Goal: Task Accomplishment & Management: Use online tool/utility

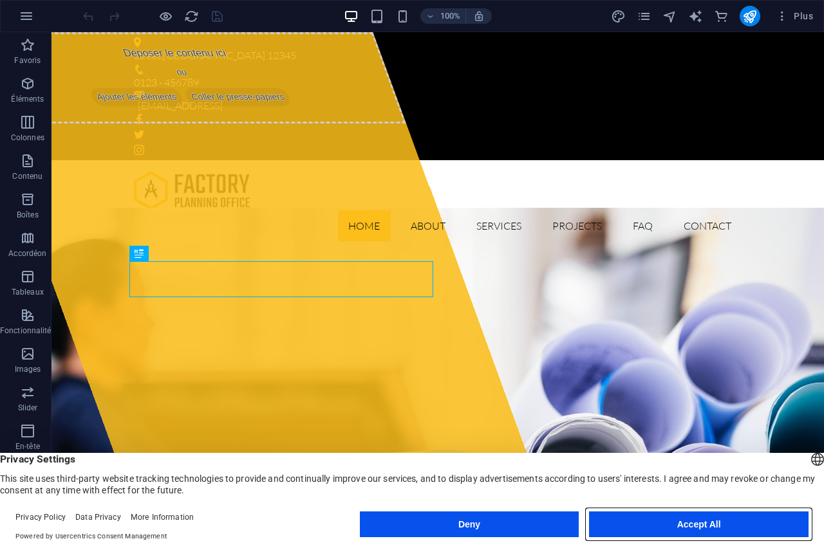
click at [667, 524] on button "Accept All" at bounding box center [698, 525] width 219 height 26
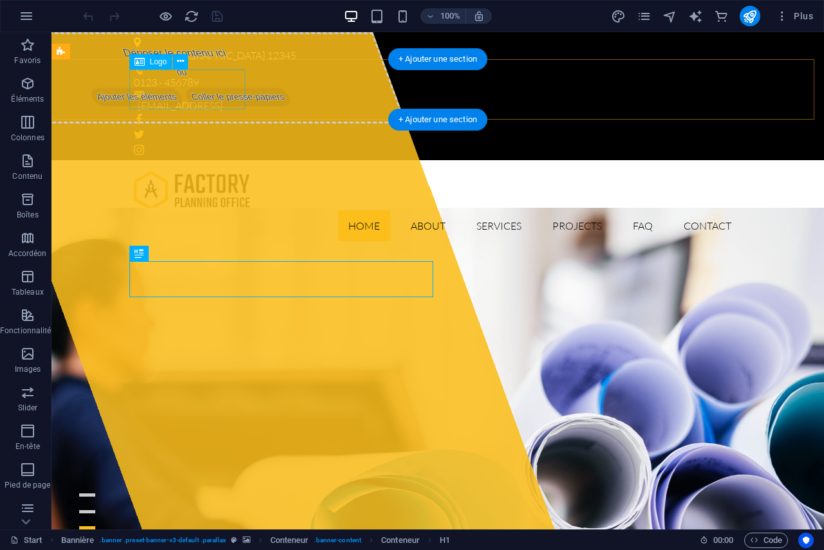
click at [194, 171] on div at bounding box center [437, 191] width 607 height 40
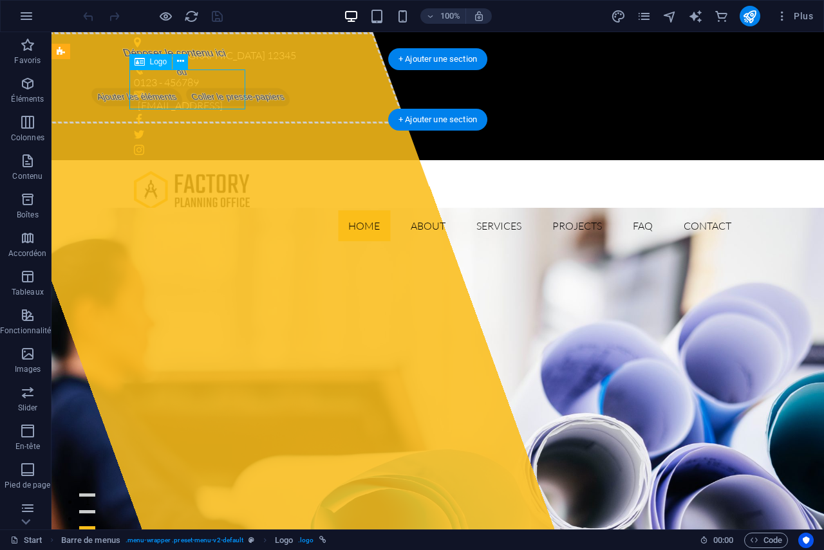
click at [207, 171] on div at bounding box center [437, 191] width 607 height 40
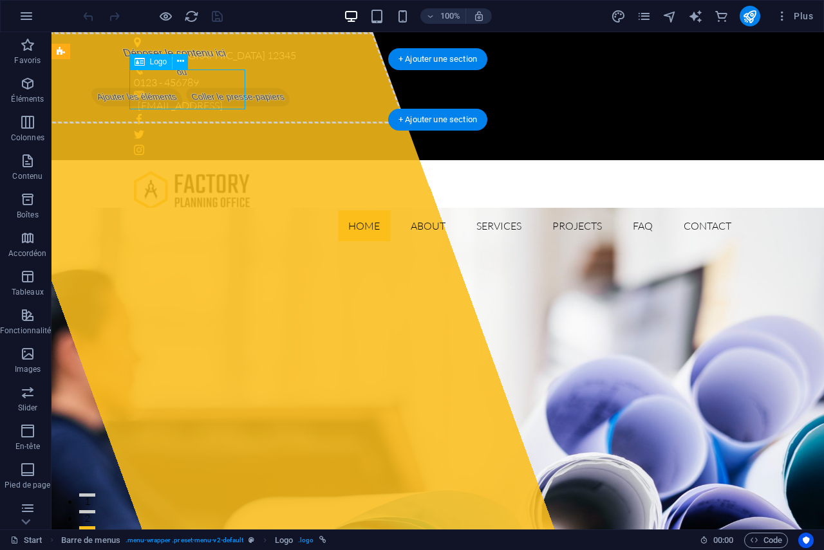
select select "px"
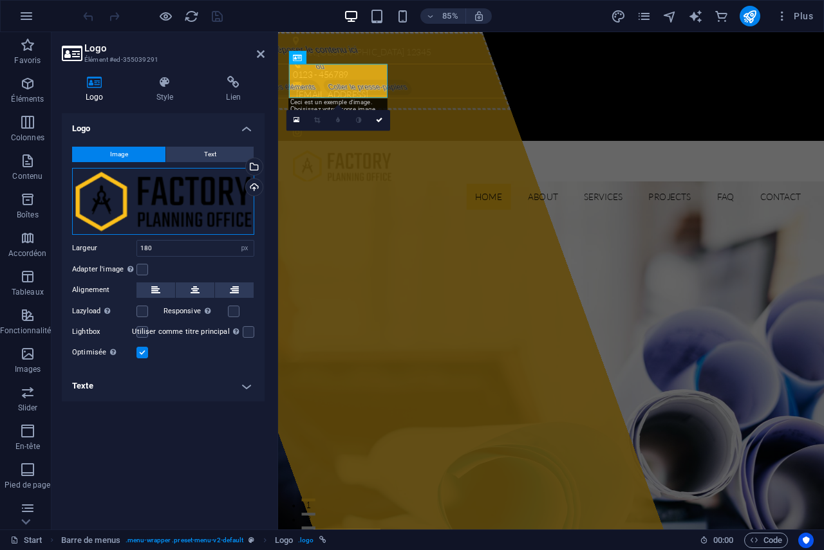
click at [203, 196] on div "Glissez les fichiers ici, cliquez pour choisir les fichiers ou sélectionnez les…" at bounding box center [163, 201] width 182 height 67
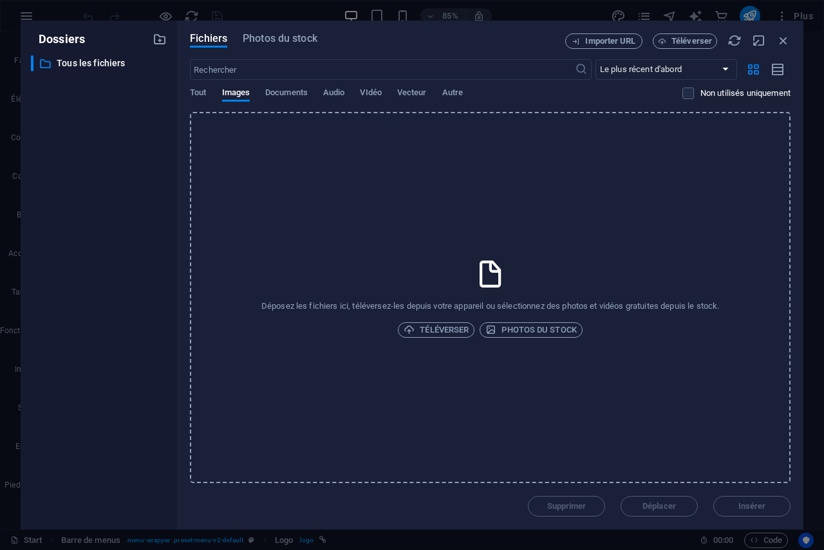
click at [203, 196] on div "Déposez les fichiers ici, téléversez-les depuis votre appareil ou sélectionnez …" at bounding box center [490, 297] width 600 height 371
click at [519, 331] on span "Photos du stock" at bounding box center [530, 329] width 91 height 15
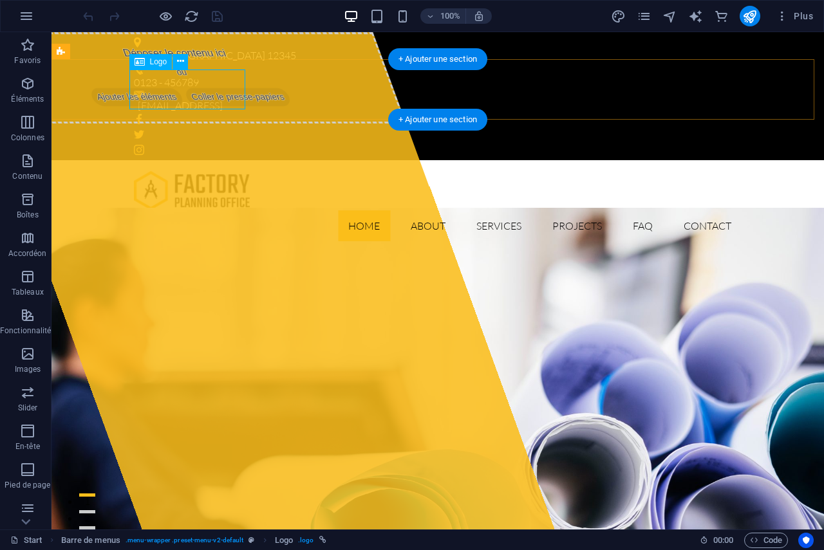
click at [189, 171] on div at bounding box center [437, 191] width 607 height 40
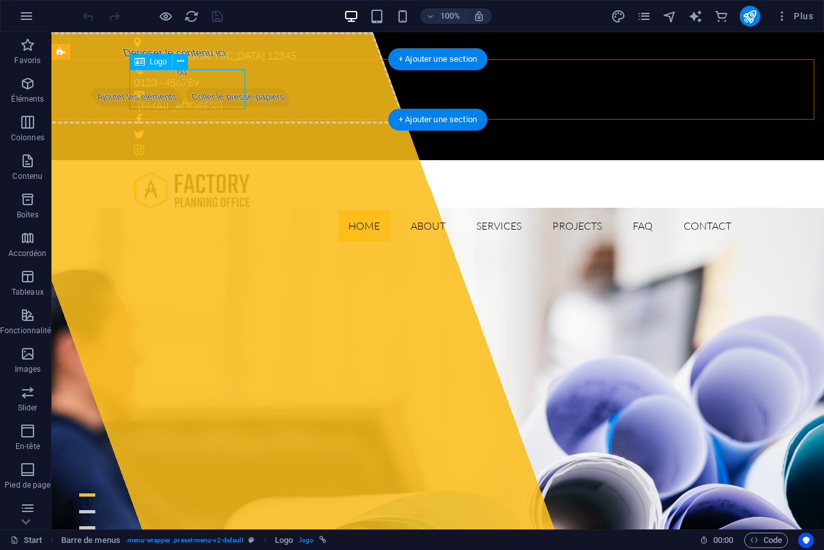
select select "px"
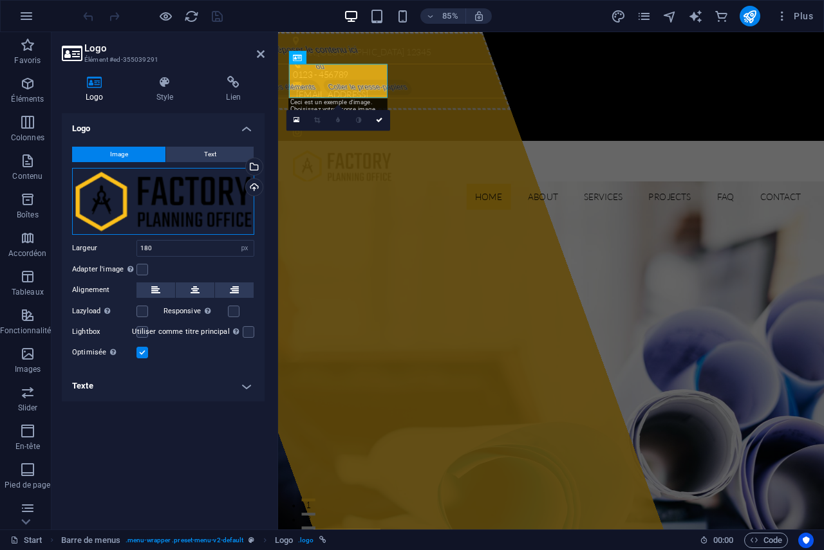
click at [129, 204] on div "Glissez les fichiers ici, cliquez pour choisir les fichiers ou sélectionnez les…" at bounding box center [163, 201] width 182 height 67
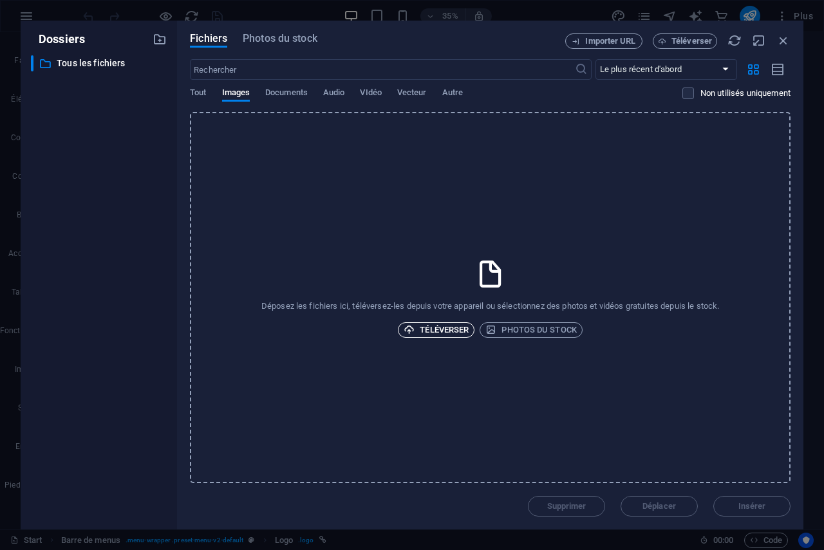
click at [426, 328] on span "Téléverser" at bounding box center [435, 329] width 65 height 15
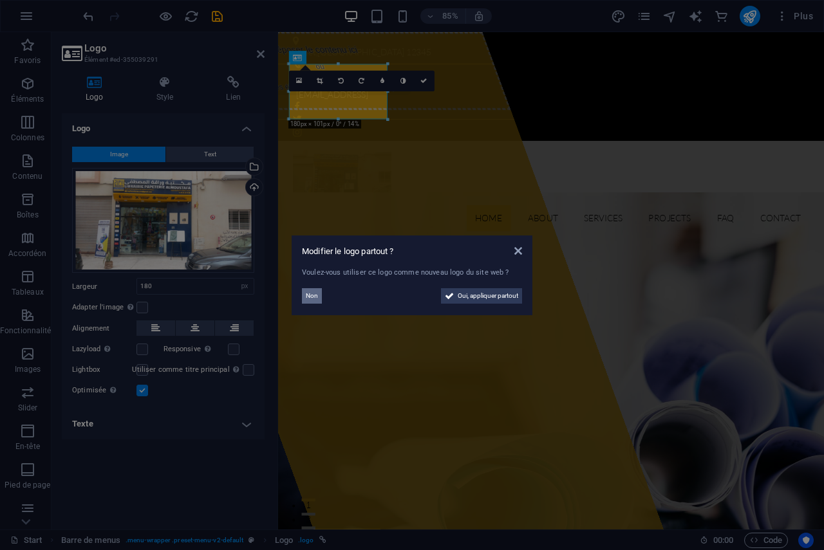
click at [311, 300] on span "Non" at bounding box center [312, 295] width 12 height 15
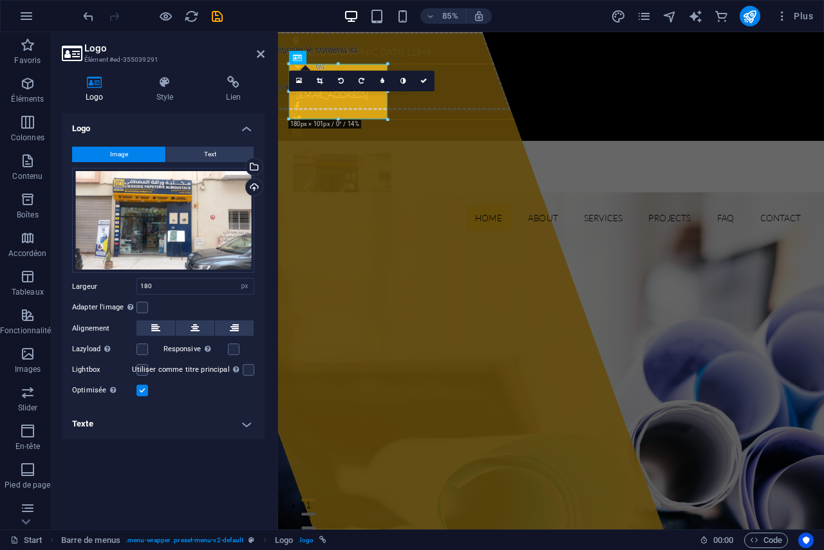
click at [120, 154] on span "Image" at bounding box center [119, 154] width 18 height 15
click at [255, 185] on div "Téléverser" at bounding box center [252, 188] width 19 height 19
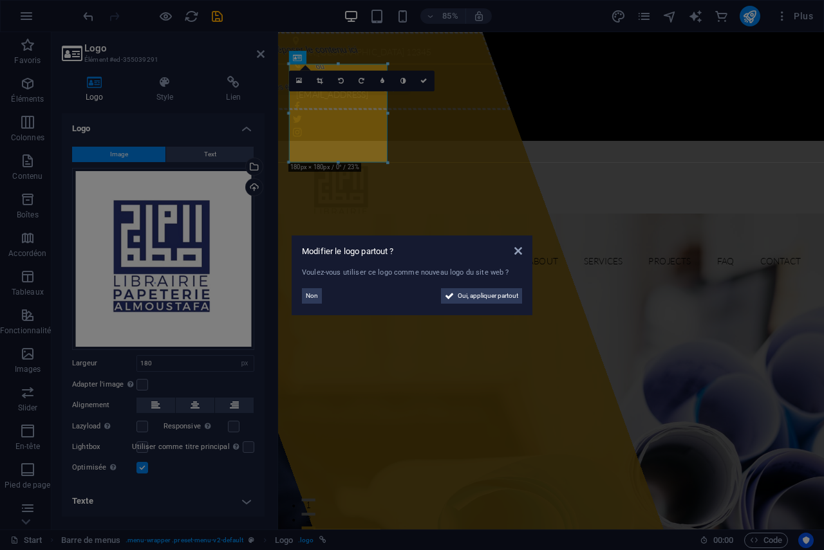
click at [144, 427] on aside "Modifier le logo partout ? Voulez-vous utiliser ce logo comme nouveau logo du s…" at bounding box center [412, 275] width 824 height 550
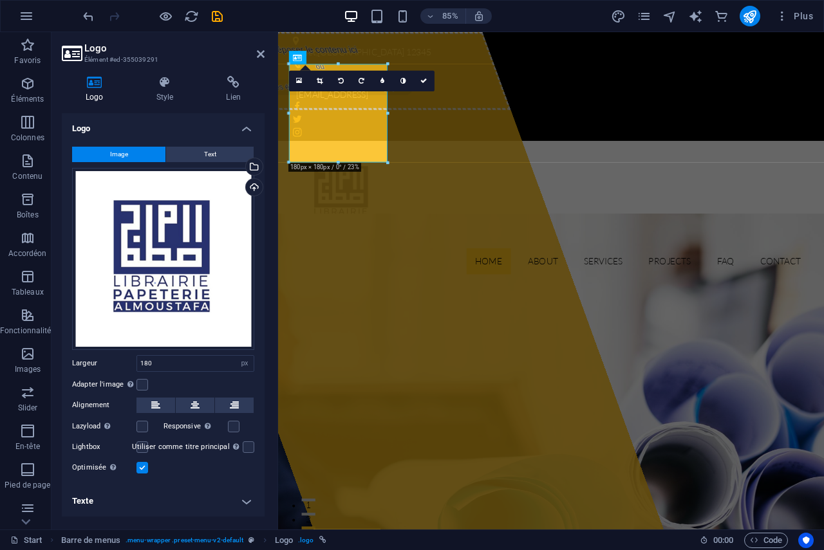
click at [144, 427] on label at bounding box center [142, 427] width 12 height 12
click at [0, 0] on input "Lazyload Charger les images après la page améliore le temps de chargement (vite…" at bounding box center [0, 0] width 0 height 0
click at [144, 447] on label at bounding box center [142, 447] width 12 height 12
click at [0, 0] on input "Lightbox" at bounding box center [0, 0] width 0 height 0
click at [144, 447] on label at bounding box center [142, 447] width 12 height 12
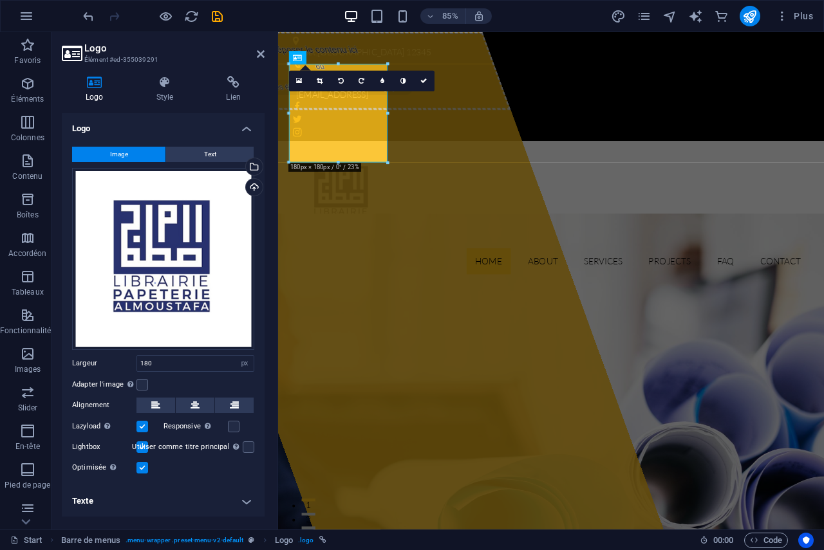
click at [0, 0] on input "Lightbox" at bounding box center [0, 0] width 0 height 0
click at [455, 160] on div "Home About Services Projects FAQ Contact" at bounding box center [599, 243] width 642 height 167
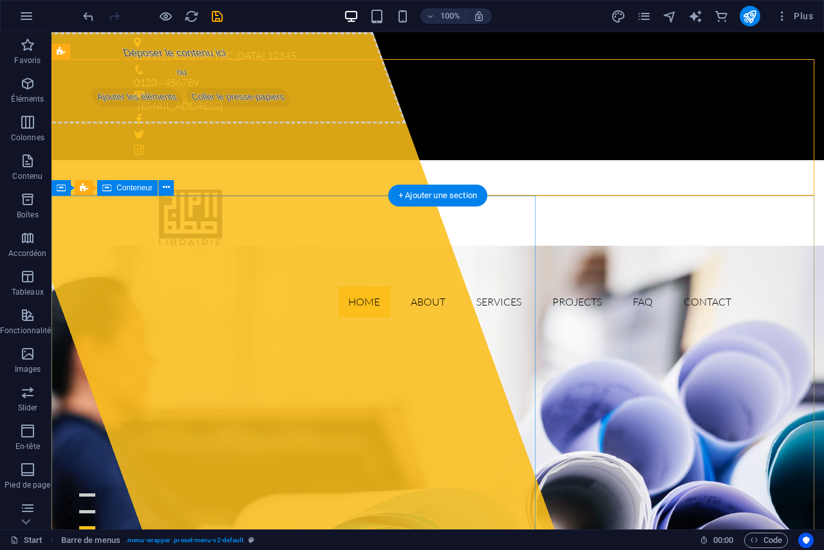
click at [159, 106] on span "Ajouter les éléments" at bounding box center [137, 97] width 96 height 18
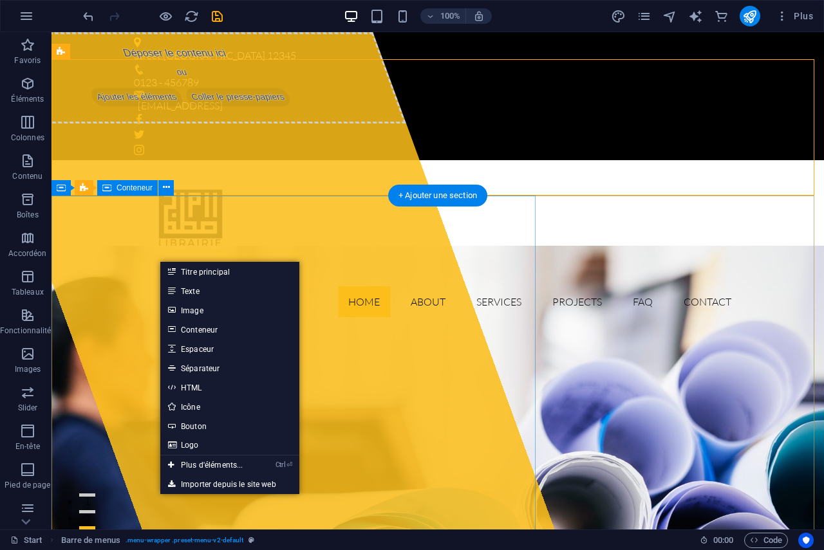
click at [280, 124] on div "Déposer le contenu ici ou Ajouter les éléments Coller le presse-papiers" at bounding box center [183, 77] width 445 height 91
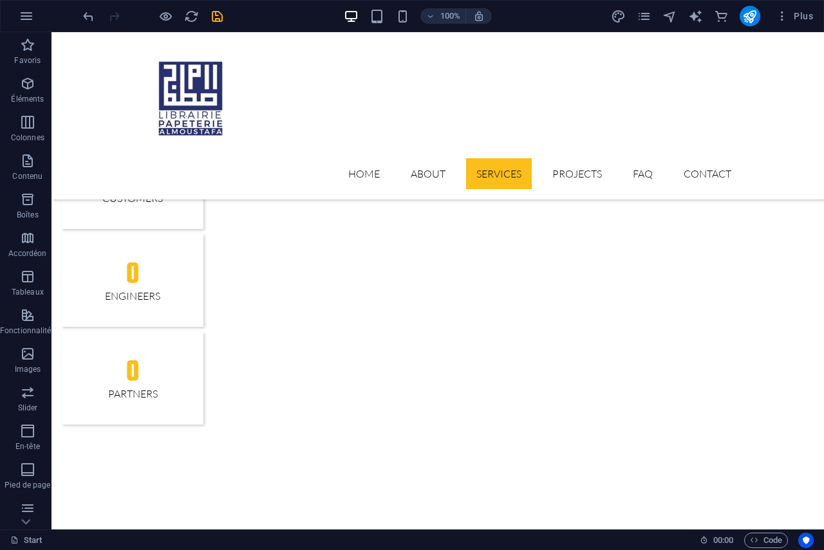
scroll to position [1591, 0]
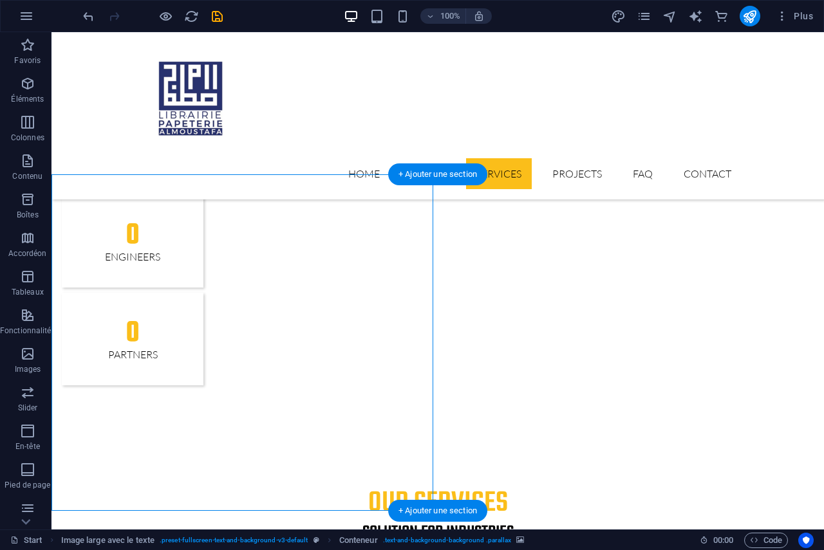
select select "px"
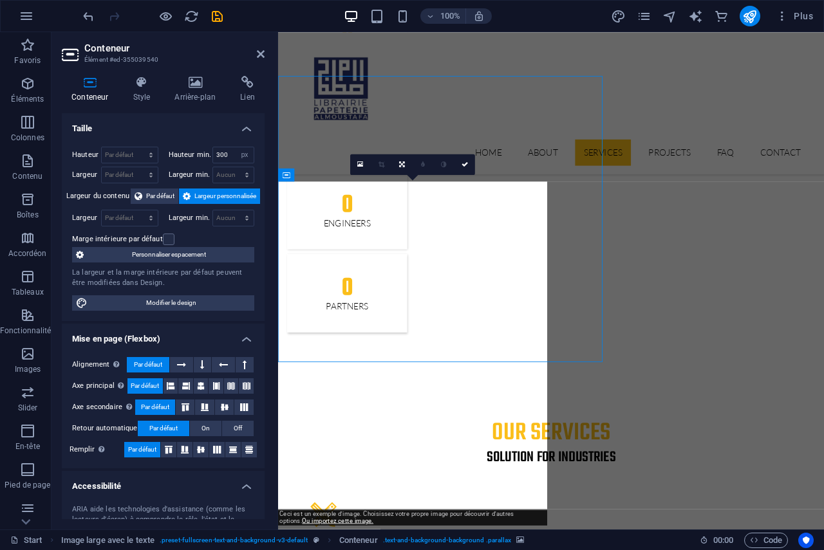
scroll to position [1681, 0]
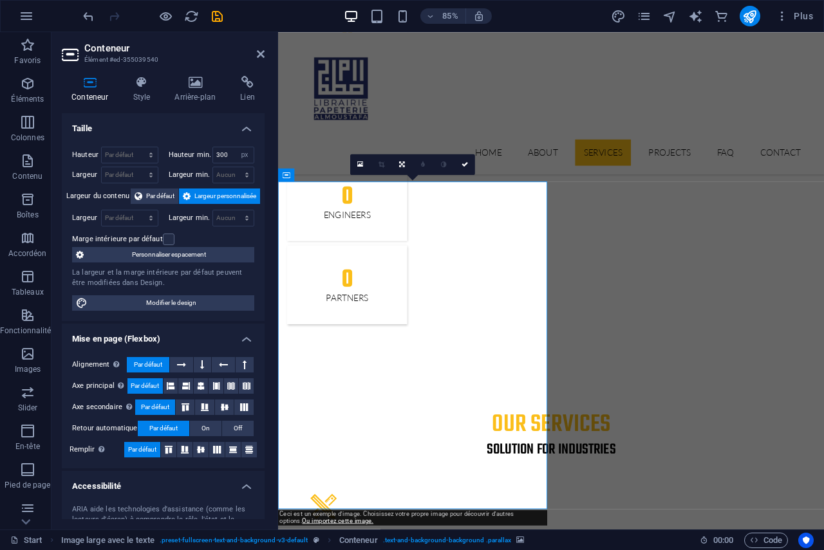
click at [196, 89] on h4 "Arrière-plan" at bounding box center [198, 89] width 66 height 27
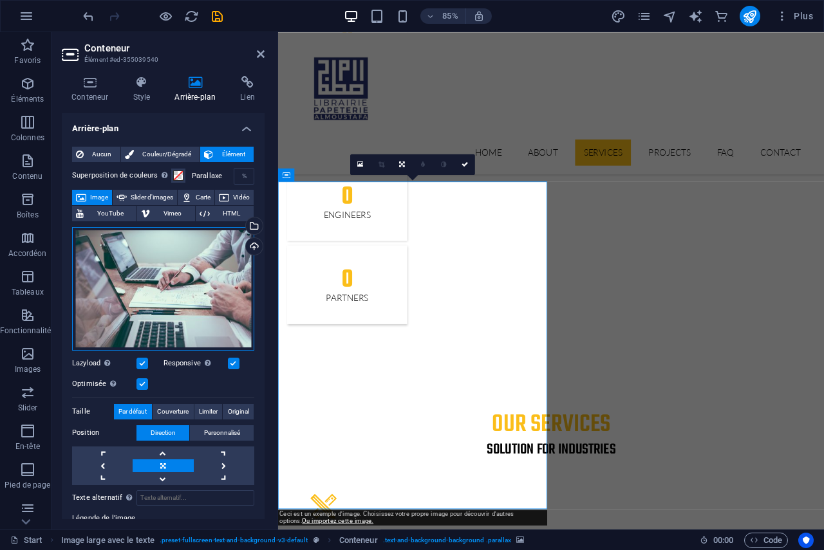
click at [190, 286] on div "Glissez les fichiers ici, cliquez pour choisir les fichiers ou sélectionnez les…" at bounding box center [163, 289] width 182 height 124
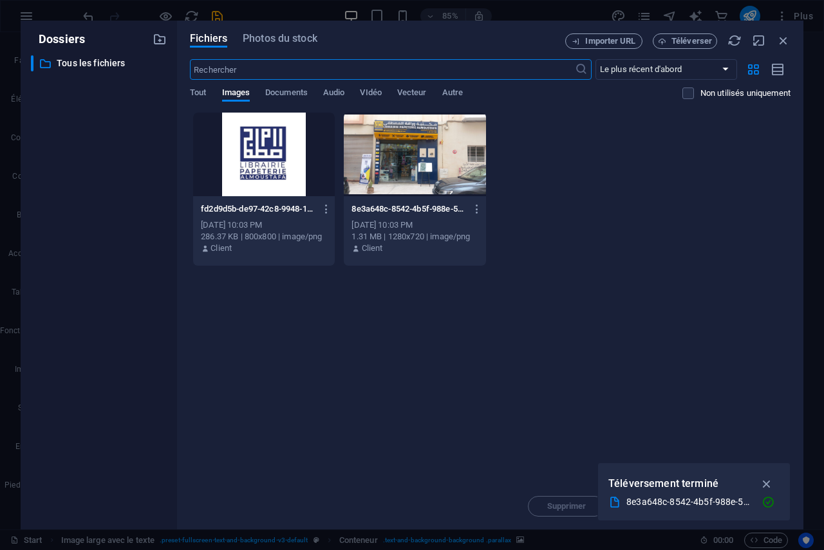
scroll to position [2392, 0]
click at [385, 153] on div at bounding box center [415, 155] width 142 height 84
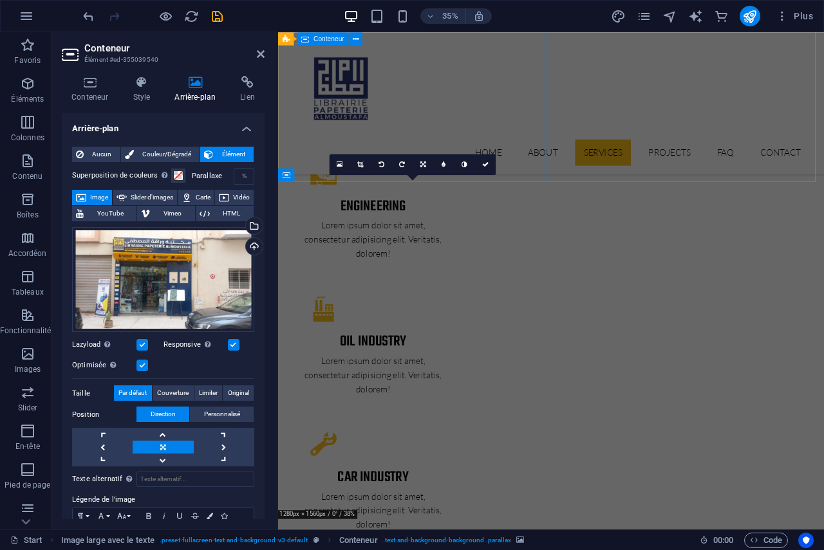
scroll to position [1681, 0]
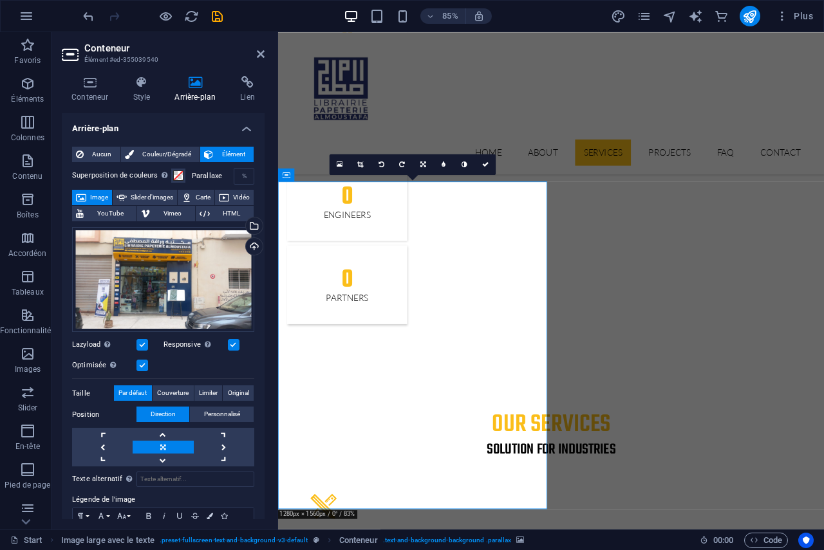
drag, startPoint x: 391, startPoint y: 367, endPoint x: 436, endPoint y: 364, distance: 44.5
drag, startPoint x: 164, startPoint y: 284, endPoint x: 183, endPoint y: 282, distance: 19.4
click at [183, 282] on div "Glissez les fichiers ici, cliquez pour choisir les fichiers ou sélectionnez les…" at bounding box center [163, 280] width 182 height 106
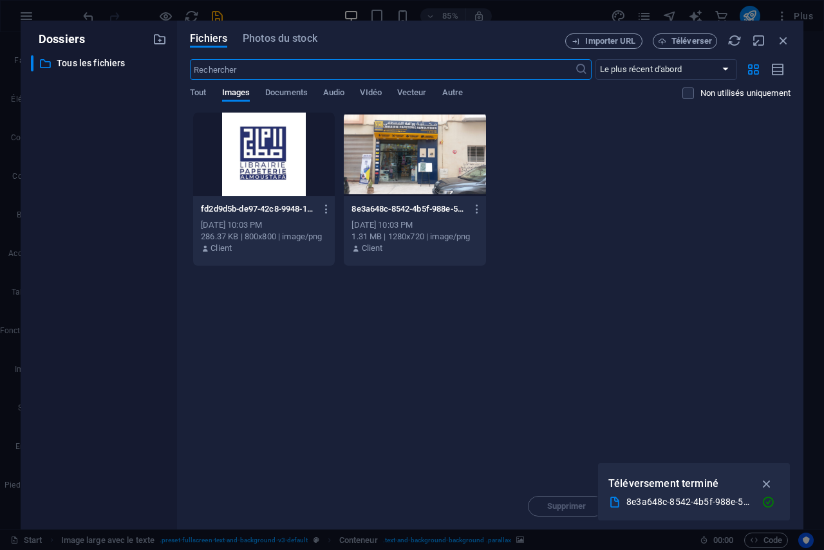
scroll to position [2392, 0]
click at [381, 177] on div at bounding box center [415, 155] width 142 height 84
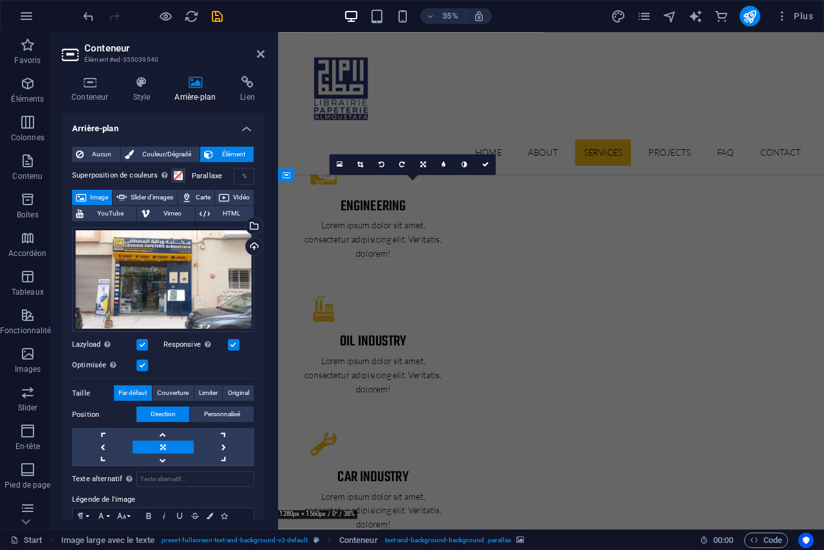
scroll to position [1681, 0]
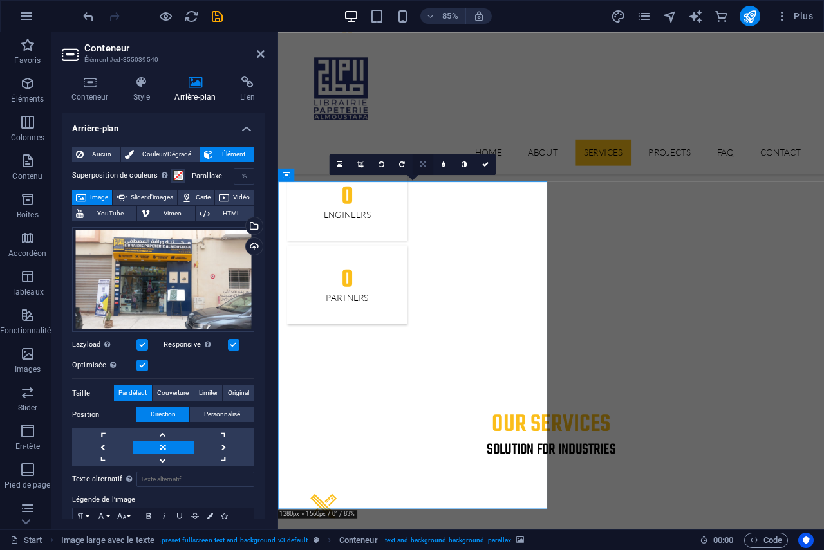
click at [421, 167] on icon at bounding box center [423, 164] width 6 height 6
click at [440, 167] on link at bounding box center [443, 164] width 21 height 21
click at [421, 164] on icon at bounding box center [422, 164] width 5 height 6
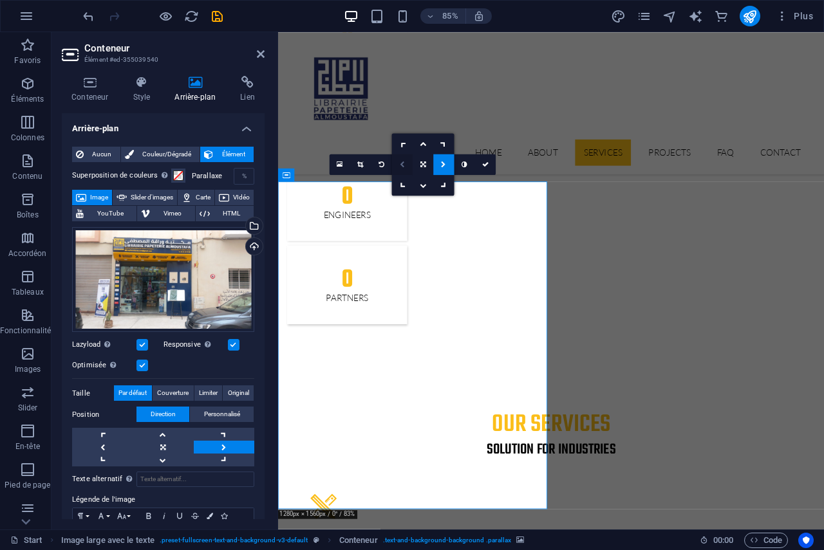
click at [400, 164] on icon at bounding box center [402, 164] width 5 height 6
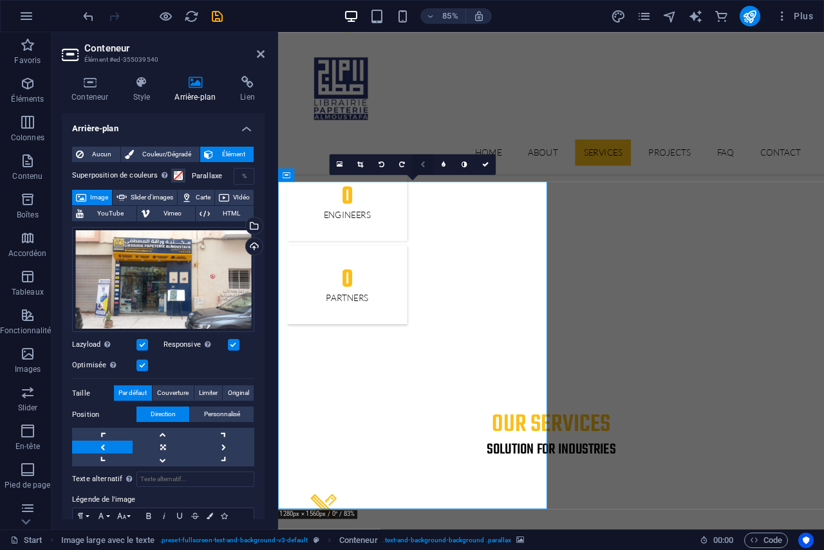
click at [424, 166] on icon at bounding box center [422, 164] width 5 height 6
click at [423, 164] on icon at bounding box center [423, 164] width 6 height 6
drag, startPoint x: 425, startPoint y: 164, endPoint x: 430, endPoint y: 195, distance: 31.2
click at [425, 164] on icon at bounding box center [423, 164] width 6 height 6
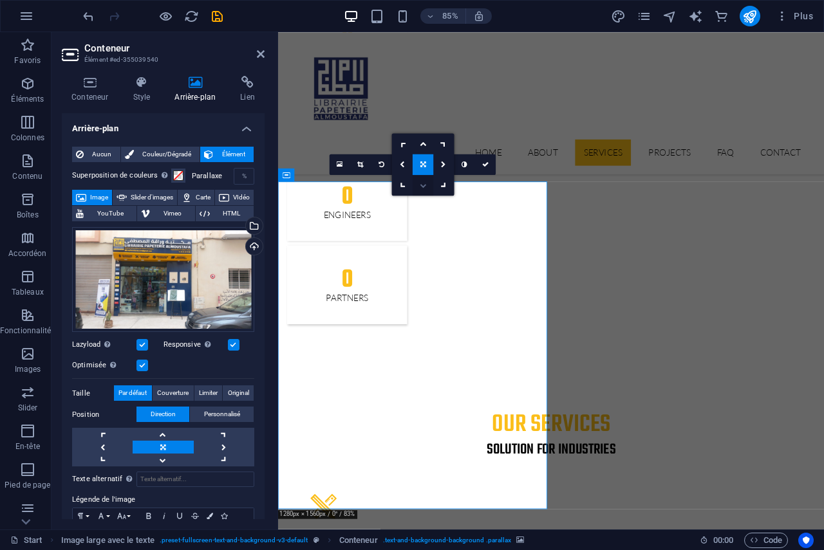
click at [423, 187] on icon at bounding box center [423, 185] width 6 height 6
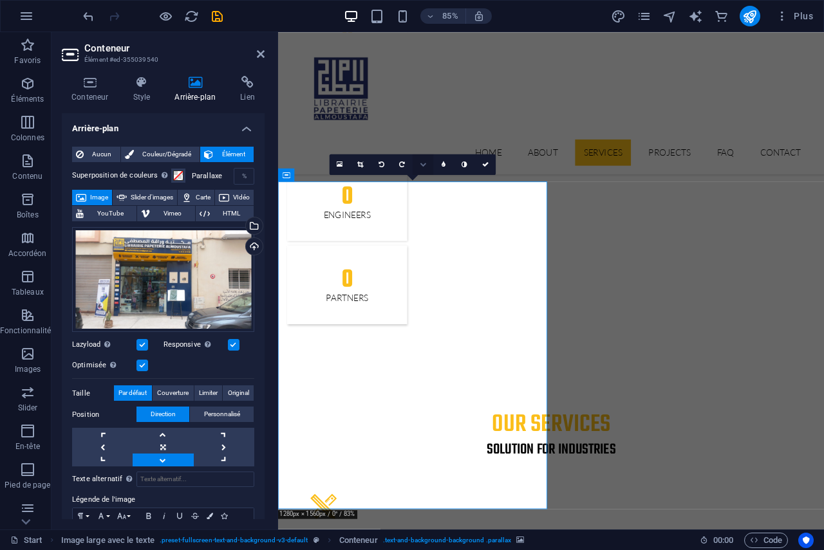
click at [420, 165] on icon at bounding box center [423, 164] width 6 height 6
click at [426, 147] on icon at bounding box center [423, 143] width 6 height 6
click at [425, 163] on icon at bounding box center [423, 164] width 6 height 6
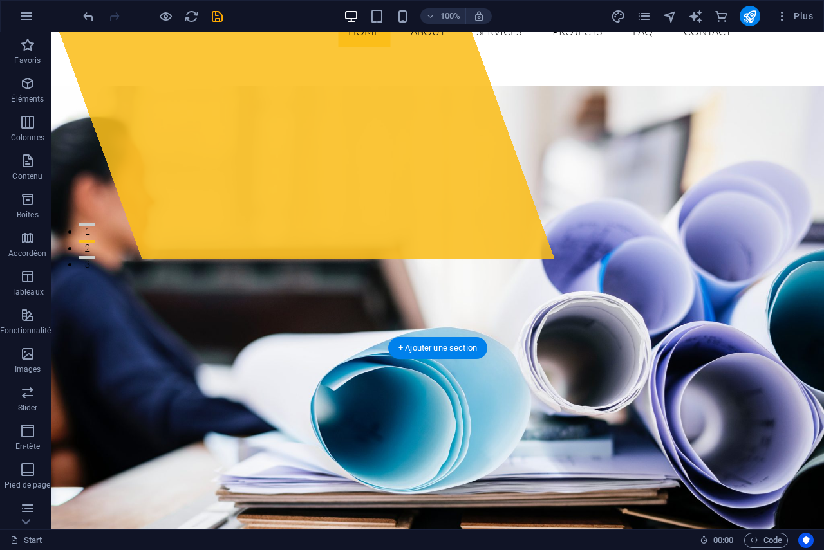
scroll to position [0, 0]
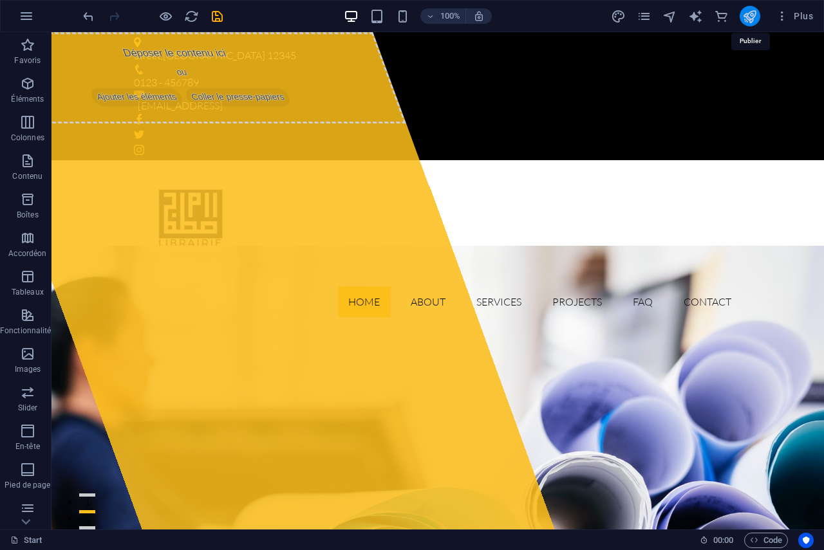
click at [750, 17] on icon "publish" at bounding box center [749, 16] width 15 height 15
checkbox input "false"
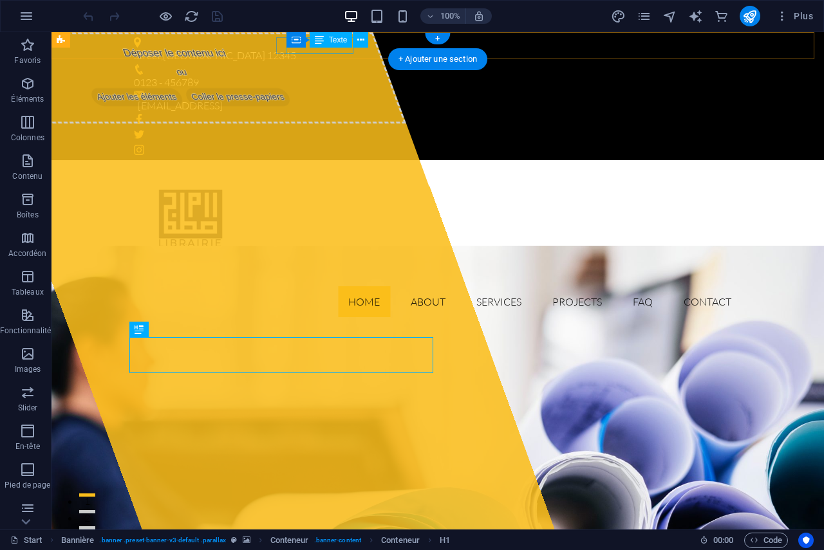
click at [307, 75] on div "0123 - 456789" at bounding box center [432, 83] width 597 height 17
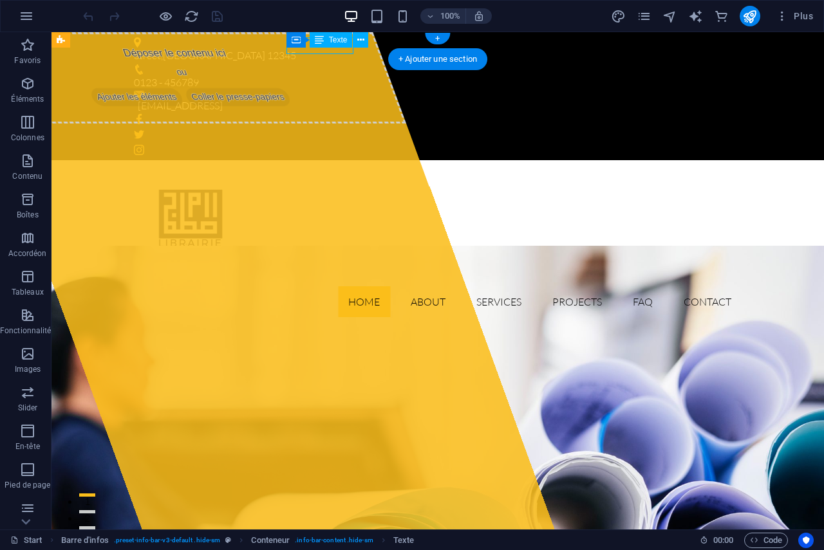
click at [307, 75] on div "0123 - 456789" at bounding box center [432, 83] width 597 height 17
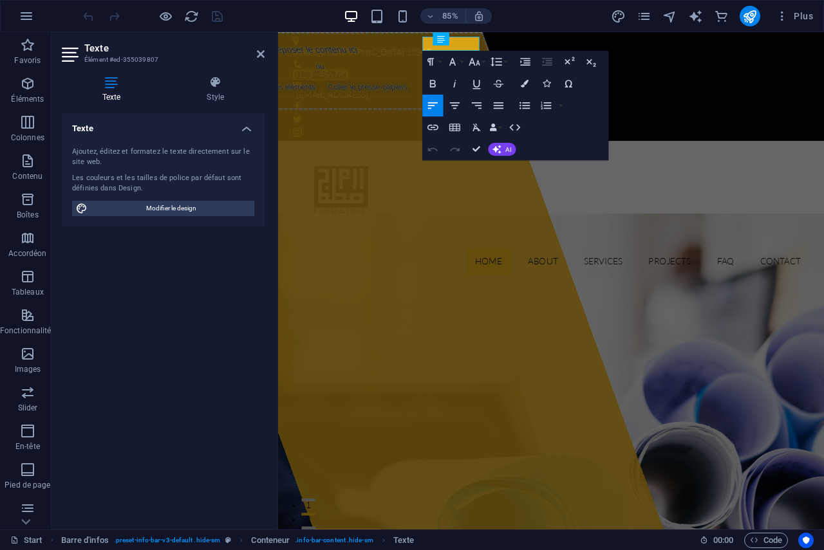
click at [111, 90] on h4 "Texte" at bounding box center [114, 89] width 105 height 27
click at [459, 39] on span "Texte" at bounding box center [465, 38] width 15 height 6
click at [452, 39] on icon at bounding box center [451, 38] width 8 height 13
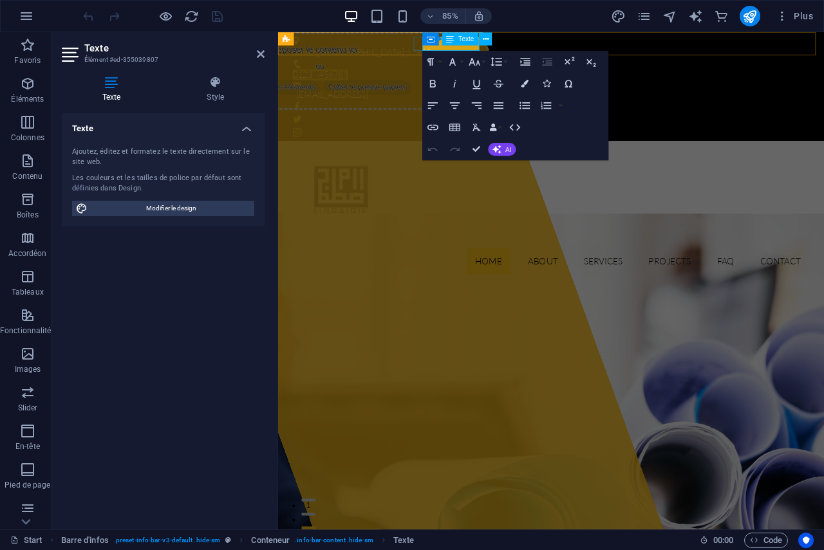
click at [452, 39] on icon at bounding box center [451, 38] width 8 height 13
click at [485, 41] on icon at bounding box center [486, 39] width 6 height 12
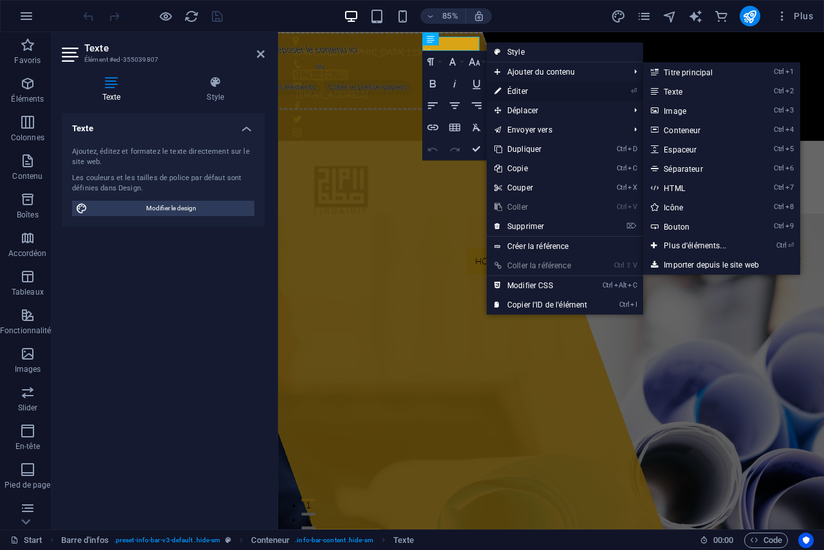
click at [510, 94] on link "⏎ Éditer" at bounding box center [540, 91] width 108 height 19
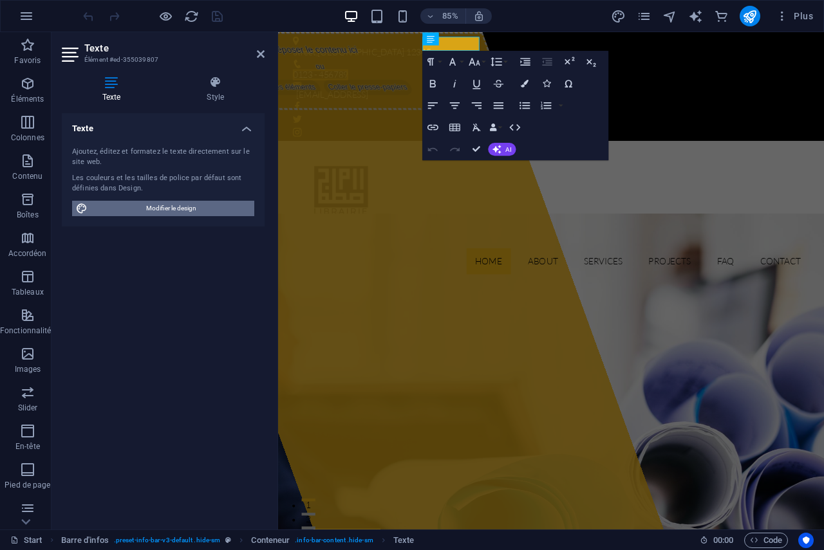
click at [156, 208] on span "Modifier le design" at bounding box center [170, 208] width 159 height 15
select select "px"
select select "300"
select select "px"
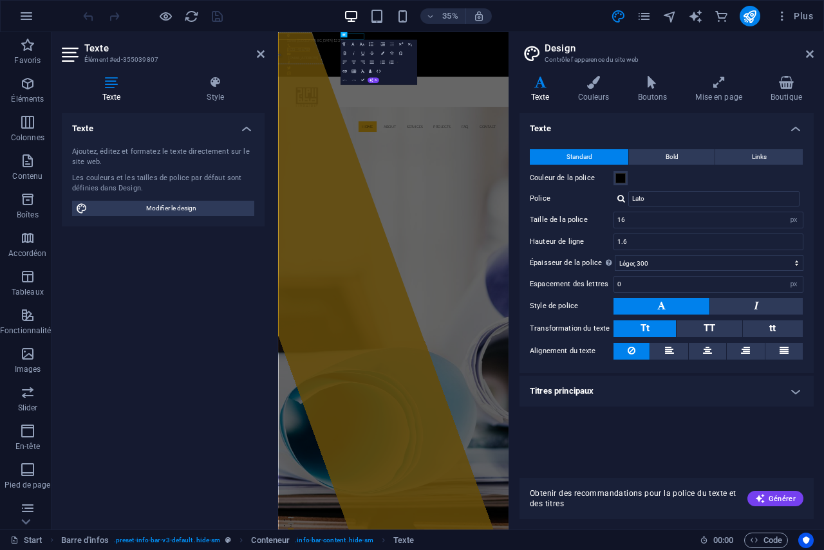
click at [245, 129] on h4 "Texte" at bounding box center [163, 124] width 203 height 23
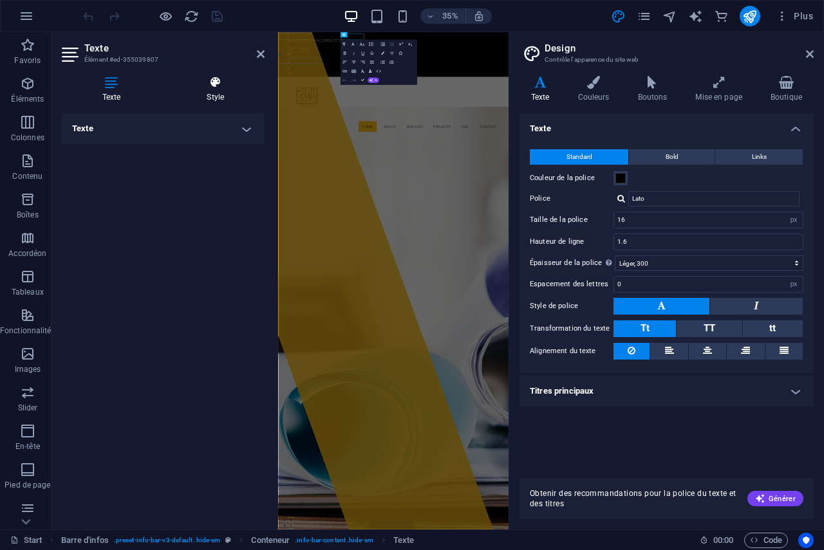
click at [205, 93] on h4 "Style" at bounding box center [216, 89] width 98 height 27
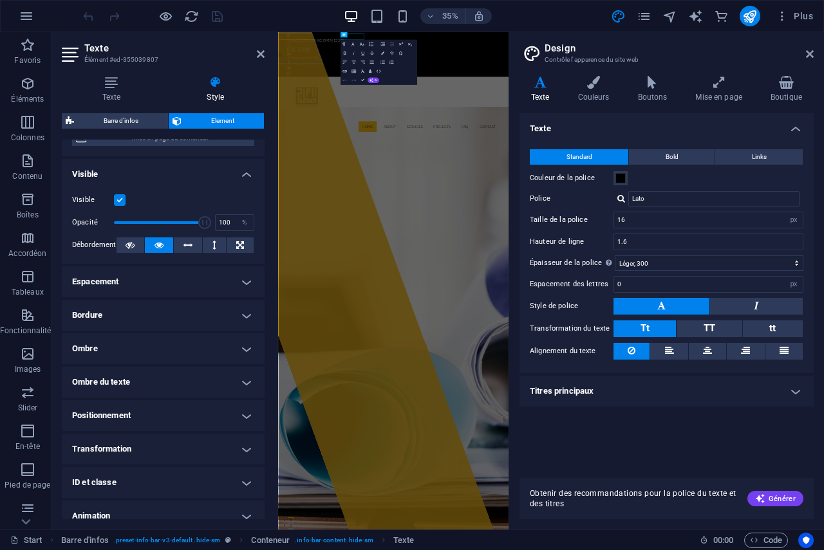
scroll to position [175, 0]
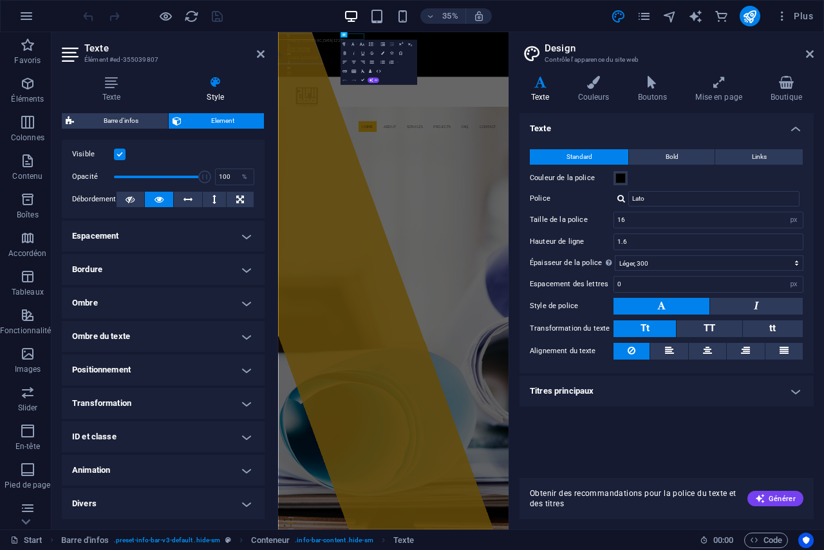
click at [90, 49] on h2 "Texte" at bounding box center [174, 48] width 180 height 12
click at [66, 51] on icon at bounding box center [71, 54] width 19 height 21
click at [257, 53] on icon at bounding box center [261, 54] width 8 height 10
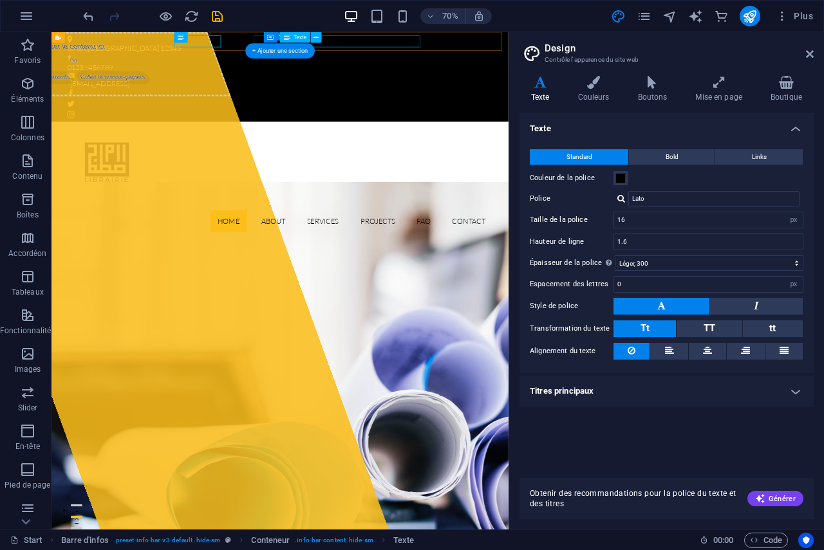
click at [442, 98] on div "[EMAIL_ADDRESS]" at bounding box center [374, 106] width 593 height 17
click at [466, 98] on div "[EMAIL_ADDRESS]" at bounding box center [374, 106] width 593 height 17
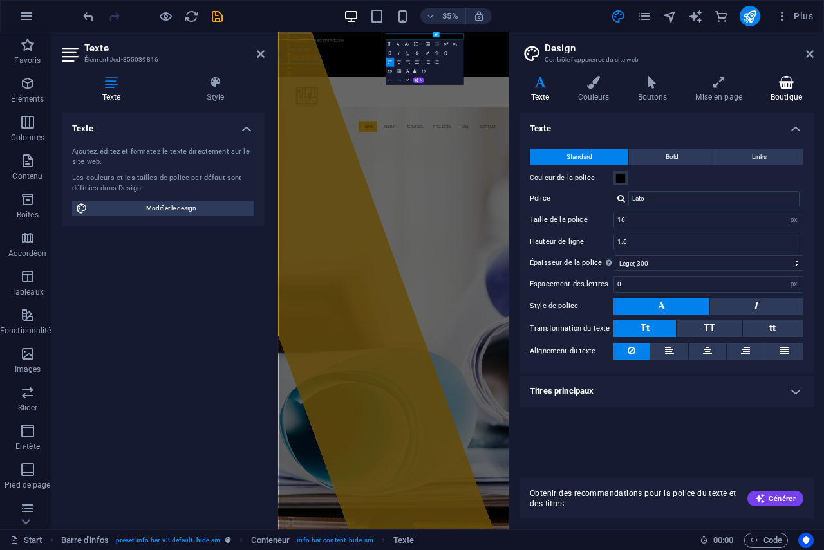
click at [792, 93] on h4 "Boutique" at bounding box center [786, 89] width 55 height 27
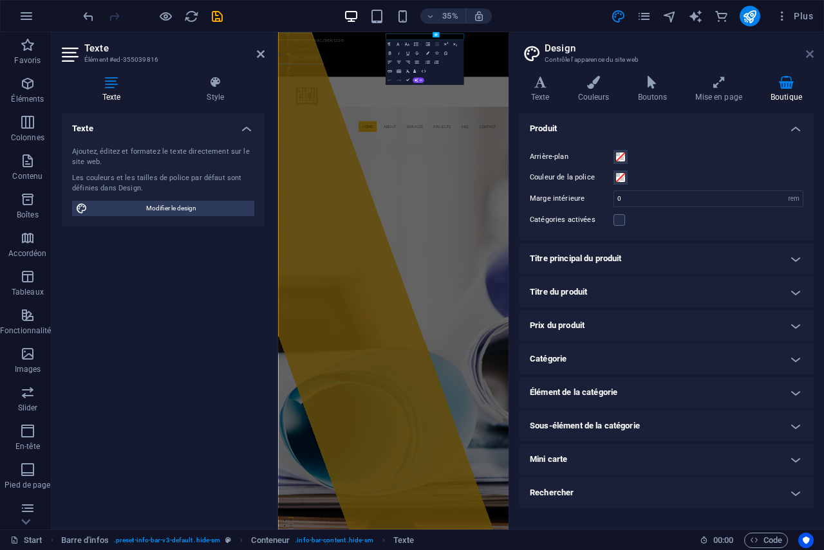
click at [807, 55] on icon at bounding box center [810, 54] width 8 height 10
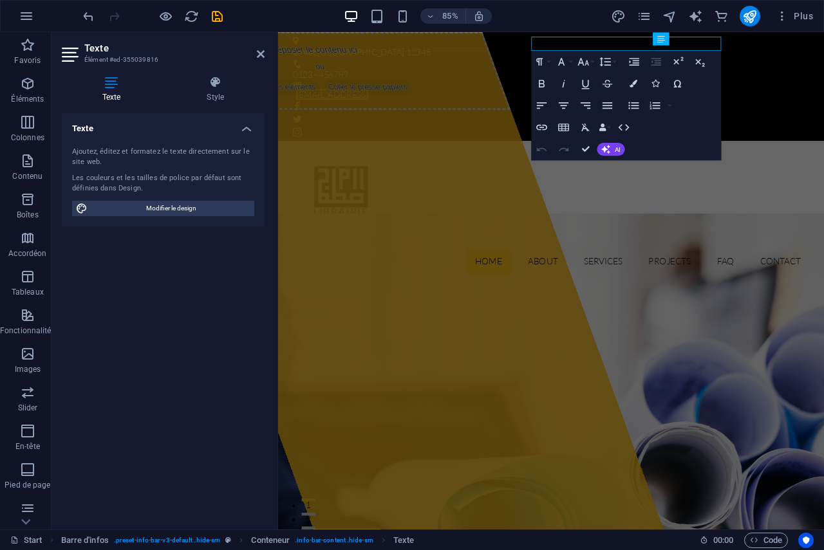
click at [154, 282] on div "Texte Ajoutez, éditez et formatez le texte directement sur le site web. Les cou…" at bounding box center [163, 316] width 203 height 406
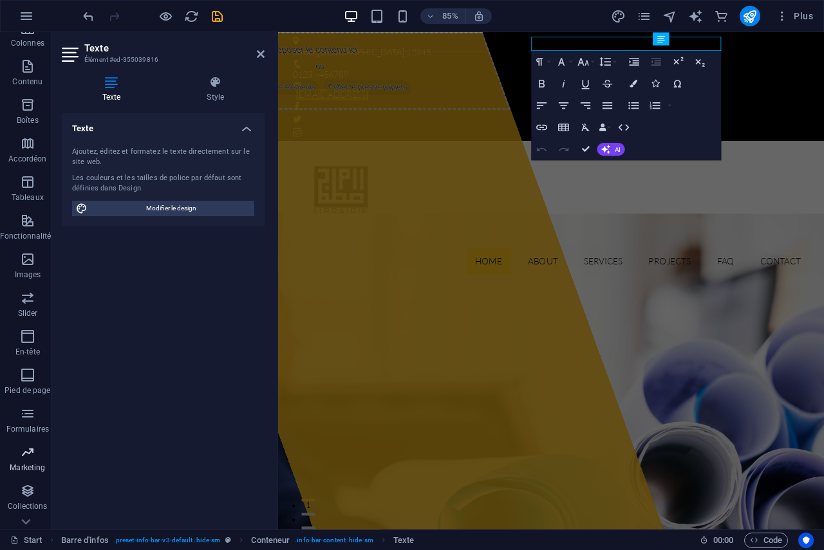
scroll to position [120, 0]
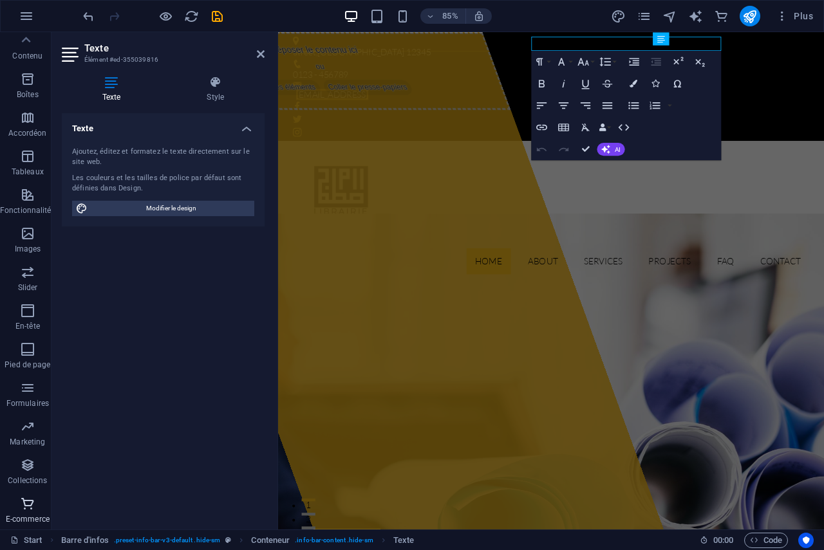
click at [25, 501] on icon "button" at bounding box center [27, 503] width 15 height 15
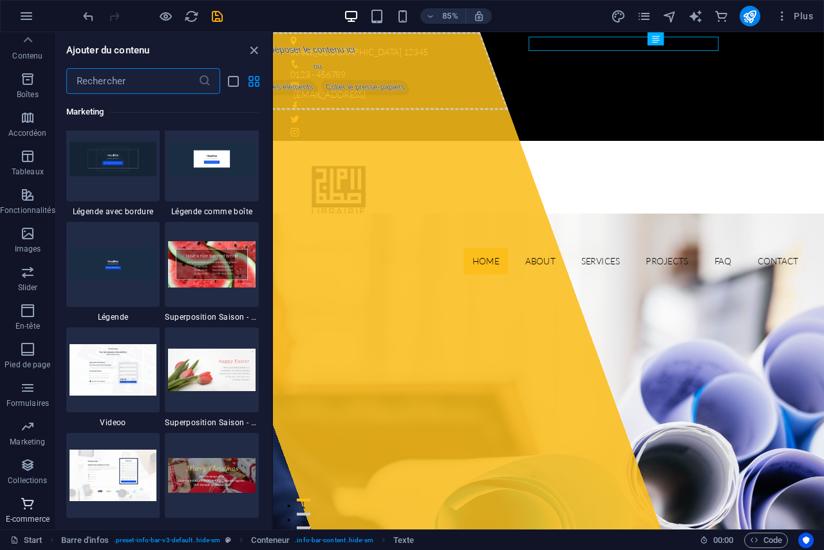
scroll to position [12400, 0]
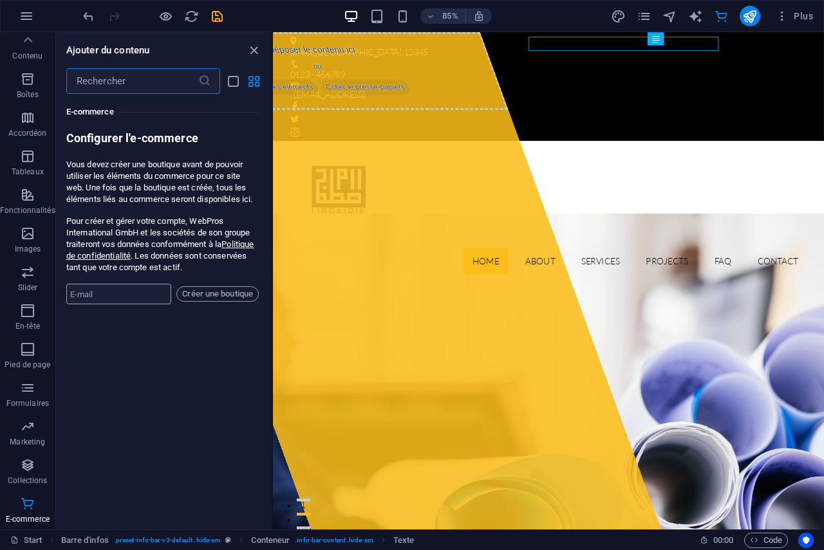
click at [139, 295] on input "email" at bounding box center [119, 294] width 106 height 21
type input "[EMAIL_ADDRESS][DOMAIN_NAME]"
click at [145, 299] on input "[EMAIL_ADDRESS][DOMAIN_NAME]" at bounding box center [119, 294] width 106 height 21
click at [205, 298] on span "Créer une boutique" at bounding box center [217, 293] width 71 height 15
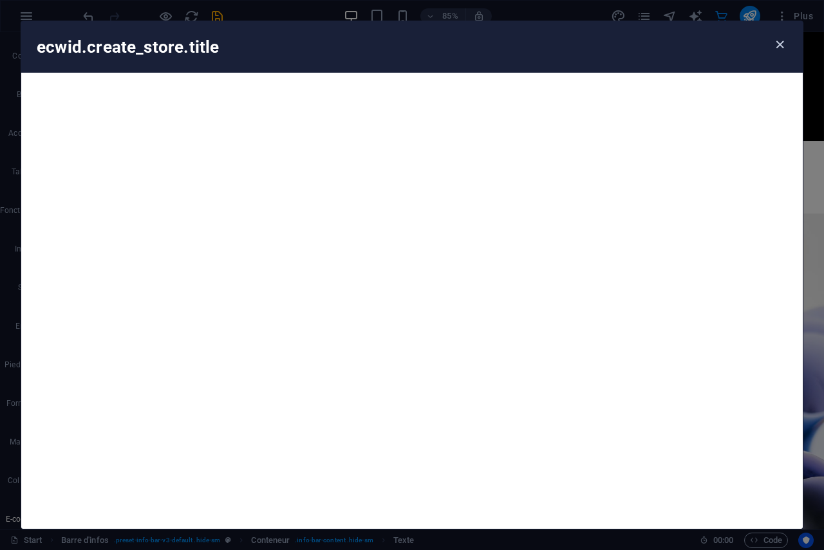
click at [777, 46] on icon "button" at bounding box center [779, 44] width 15 height 15
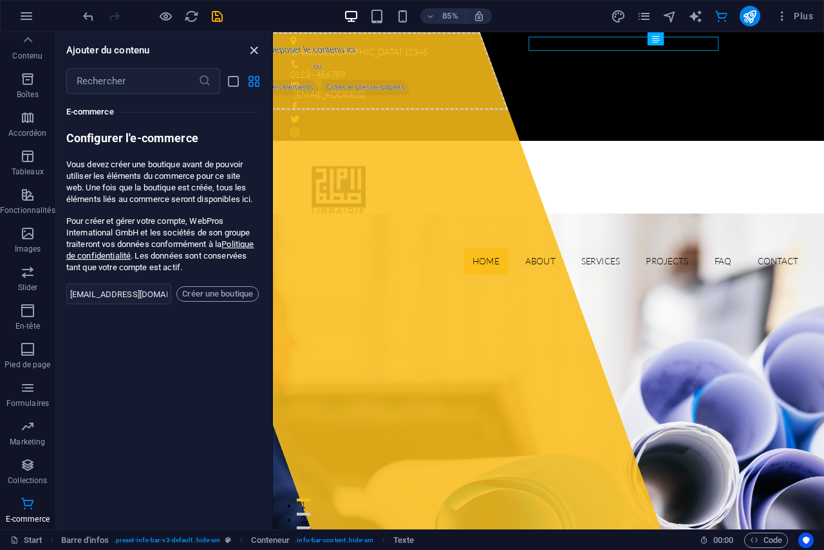
drag, startPoint x: 254, startPoint y: 50, endPoint x: 238, endPoint y: 20, distance: 34.3
click at [254, 50] on icon "close panel" at bounding box center [253, 50] width 15 height 15
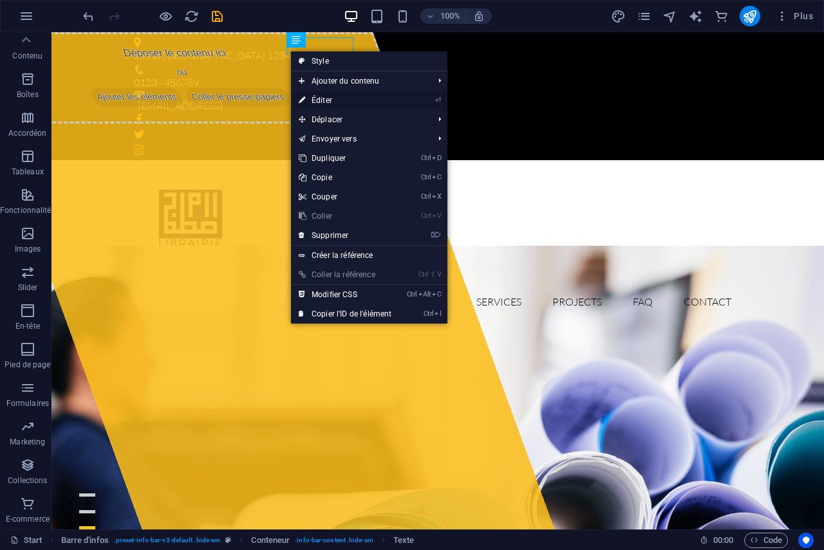
click at [320, 100] on link "⏎ Éditer" at bounding box center [345, 100] width 108 height 19
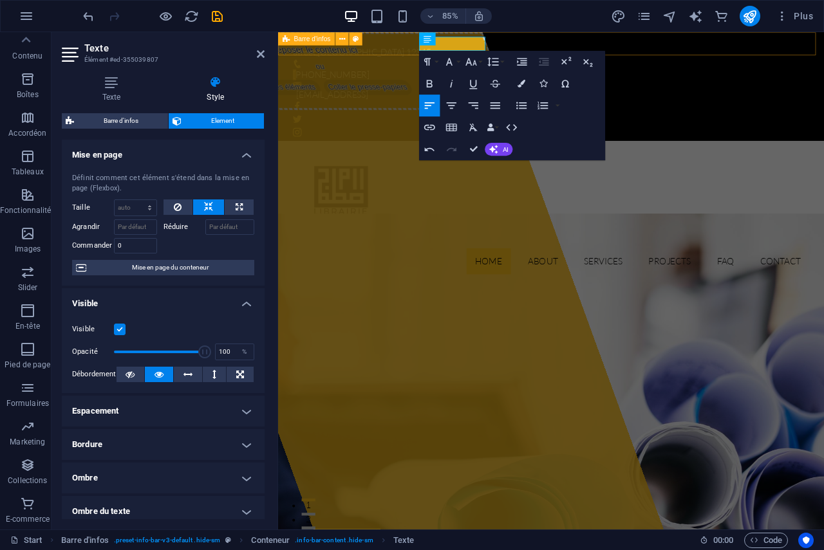
click at [539, 43] on div "[GEOGRAPHIC_DATA] [PHONE_NUMBER] [EMAIL_ADDRESS]" at bounding box center [599, 96] width 642 height 128
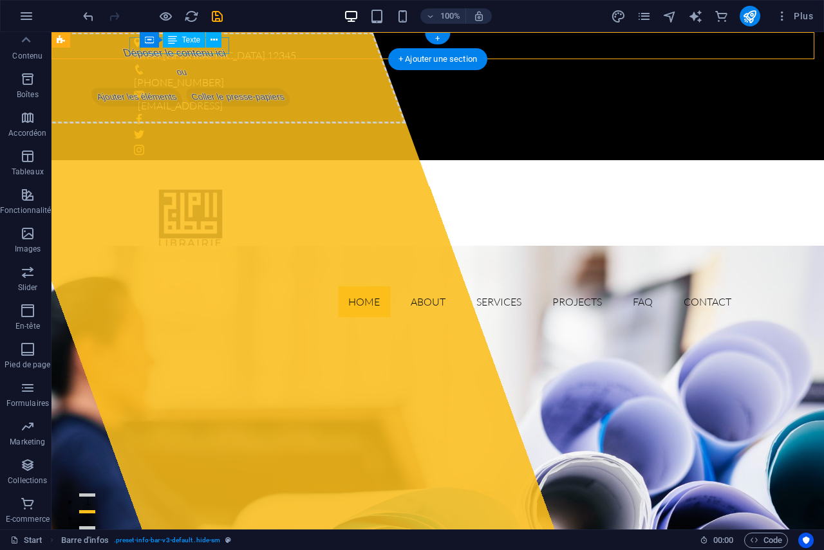
click at [198, 50] on div "[GEOGRAPHIC_DATA]" at bounding box center [432, 56] width 597 height 17
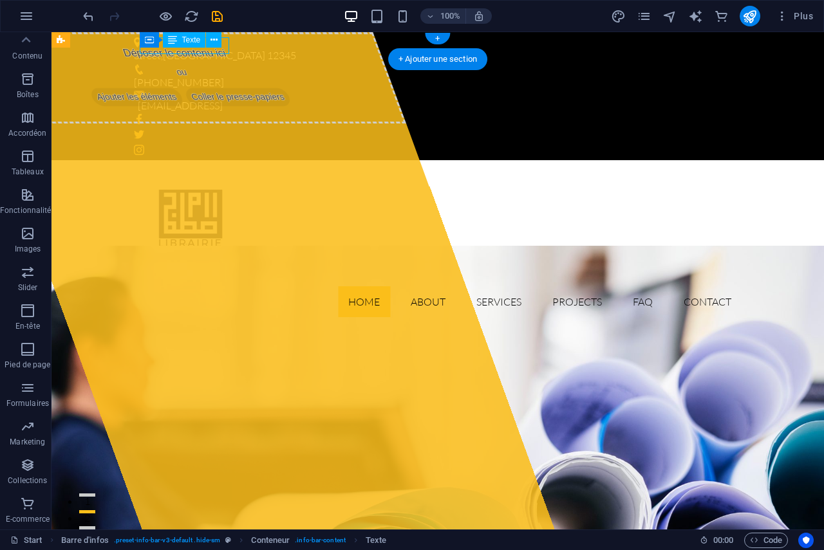
click at [198, 50] on div "[GEOGRAPHIC_DATA]" at bounding box center [432, 56] width 597 height 17
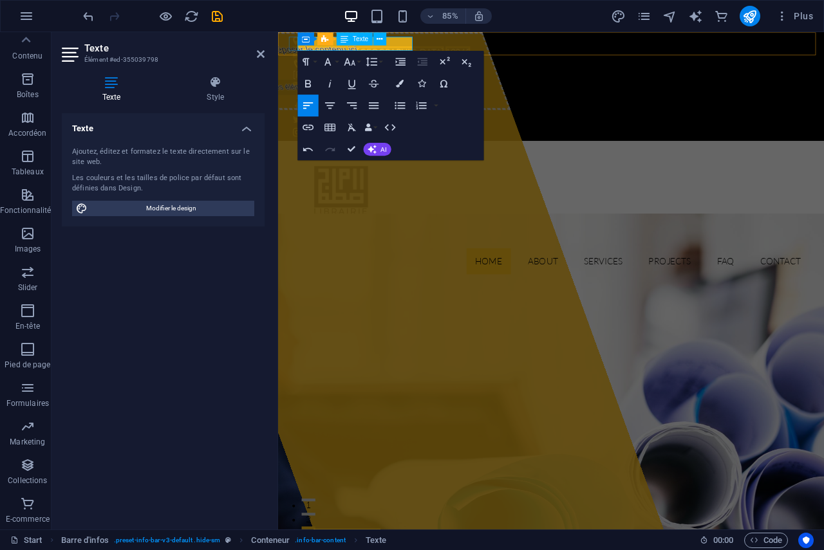
click at [475, 49] on span "12345" at bounding box center [489, 55] width 29 height 13
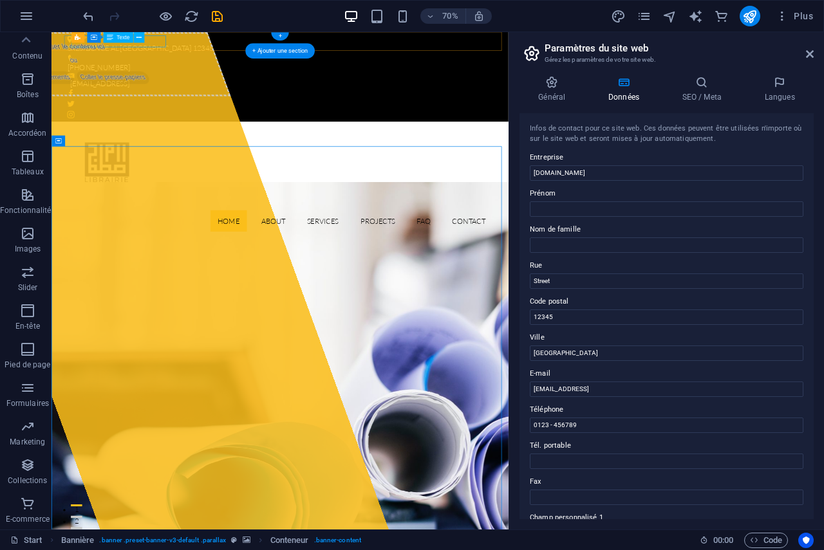
click at [165, 50] on div "SRESIDENCE AL Berlin 12345" at bounding box center [372, 56] width 597 height 17
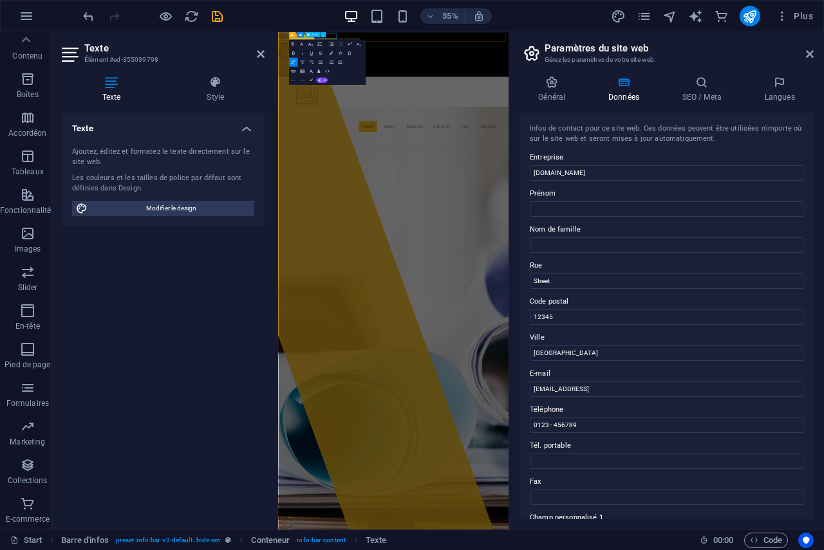
click at [483, 49] on span "12345" at bounding box center [497, 55] width 29 height 13
drag, startPoint x: 810, startPoint y: 284, endPoint x: 803, endPoint y: 249, distance: 36.1
click at [803, 249] on div "Infos de contact pour ce site web. Ces données peuvent être utilisées n'importe…" at bounding box center [666, 316] width 294 height 406
drag, startPoint x: 818, startPoint y: 292, endPoint x: 818, endPoint y: 330, distance: 38.0
click at [818, 330] on div "Général Données SEO / Meta Langues Nom du site web [DOMAIN_NAME] Logo Glissez l…" at bounding box center [666, 298] width 315 height 464
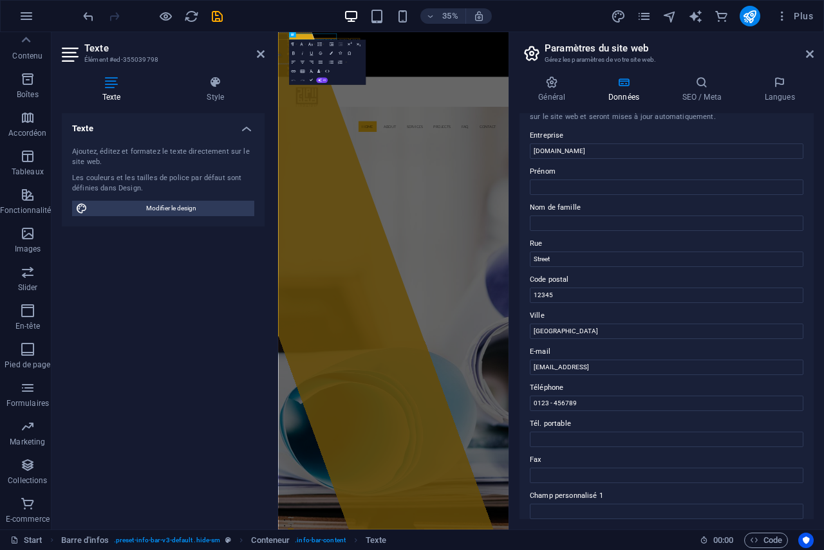
scroll to position [23, 0]
drag, startPoint x: 558, startPoint y: 258, endPoint x: 529, endPoint y: 258, distance: 29.6
click at [529, 258] on div "Infos de contact pour ce site web. Ces données peuvent être utilisées n'importe…" at bounding box center [666, 316] width 294 height 406
drag, startPoint x: 575, startPoint y: 260, endPoint x: 534, endPoint y: 254, distance: 41.6
click at [527, 259] on div "Infos de contact pour ce site web. Ces données peuvent être utilisées n'importe…" at bounding box center [666, 316] width 294 height 406
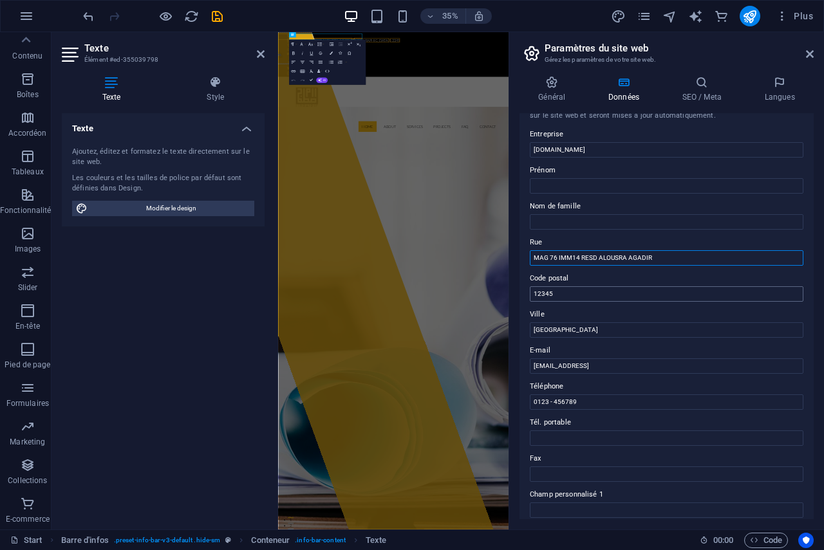
type input "MAG 76 IMM14 RESD ALOUSRA AGADIR"
drag, startPoint x: 560, startPoint y: 292, endPoint x: 530, endPoint y: 295, distance: 30.4
click at [530, 295] on input "12345" at bounding box center [666, 293] width 273 height 15
drag, startPoint x: 554, startPoint y: 328, endPoint x: 512, endPoint y: 326, distance: 41.9
click at [512, 326] on div "Général Données SEO / Meta Langues Nom du site web [DOMAIN_NAME] Logo Glissez l…" at bounding box center [666, 298] width 315 height 464
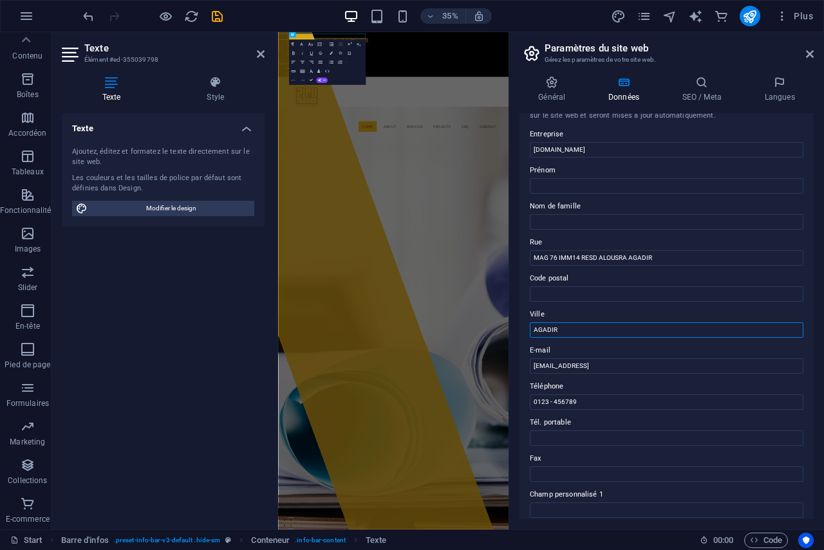
type input "AGADIR"
click at [573, 315] on label "Ville" at bounding box center [666, 314] width 273 height 15
click at [573, 322] on input "AGADIR" at bounding box center [666, 329] width 273 height 15
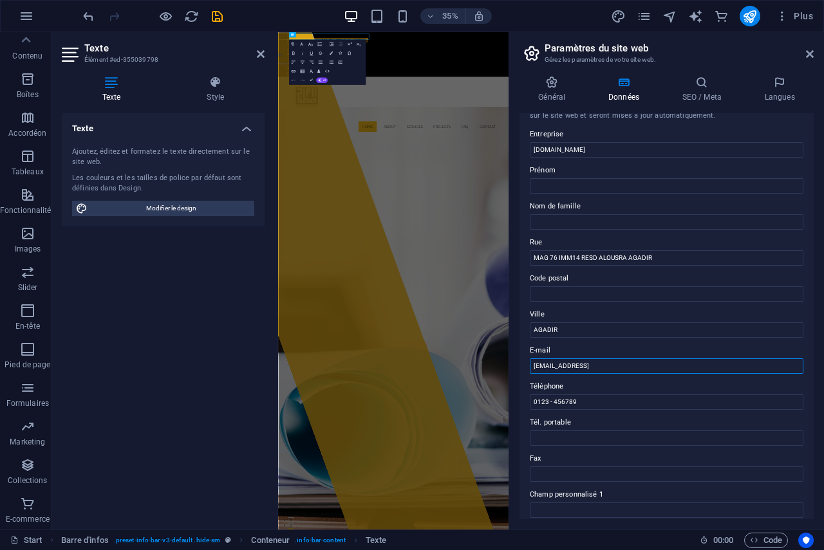
drag, startPoint x: 687, startPoint y: 367, endPoint x: 531, endPoint y: 367, distance: 155.7
click at [531, 367] on input "[EMAIL_ADDRESS]" at bounding box center [666, 365] width 273 height 15
type input "T"
type input "[DOMAIN_NAME][EMAIL_ADDRESS][DOMAIN_NAME]"
click at [614, 398] on input "0123 - 456789" at bounding box center [666, 401] width 273 height 15
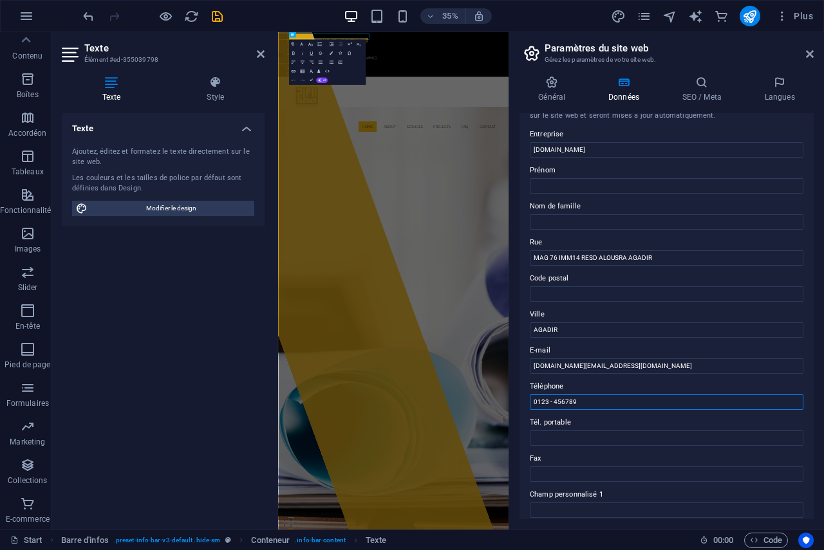
drag, startPoint x: 889, startPoint y: 433, endPoint x: 919, endPoint y: 1087, distance: 654.4
drag, startPoint x: 571, startPoint y: 402, endPoint x: 526, endPoint y: 402, distance: 44.4
click at [526, 402] on div "Infos de contact pour ce site web. Ces données peuvent être utilisées n'importe…" at bounding box center [666, 316] width 294 height 406
type input "[PHONE_NUMBER]"
drag, startPoint x: 576, startPoint y: 399, endPoint x: 521, endPoint y: 393, distance: 55.0
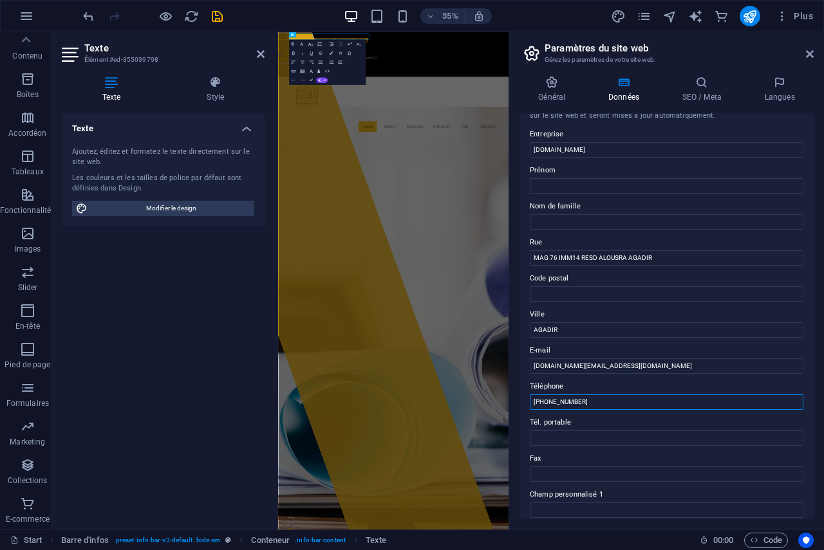
click at [521, 393] on div "Infos de contact pour ce site web. Ces données peuvent être utilisées n'importe…" at bounding box center [666, 316] width 294 height 406
click at [571, 435] on input "Tél. portable" at bounding box center [666, 437] width 273 height 15
paste input "[PHONE_NUMBER]"
type input "[PHONE_NUMBER]"
click at [574, 403] on input "Téléphone" at bounding box center [666, 401] width 273 height 15
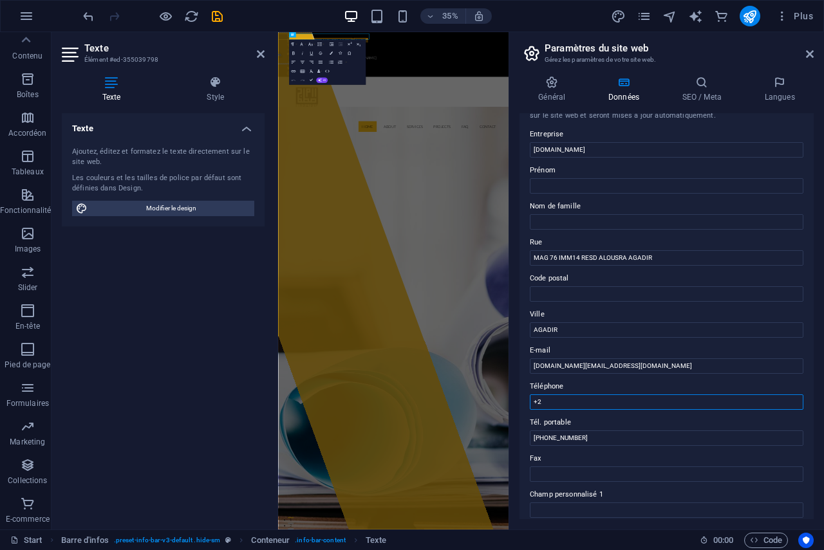
type input "+"
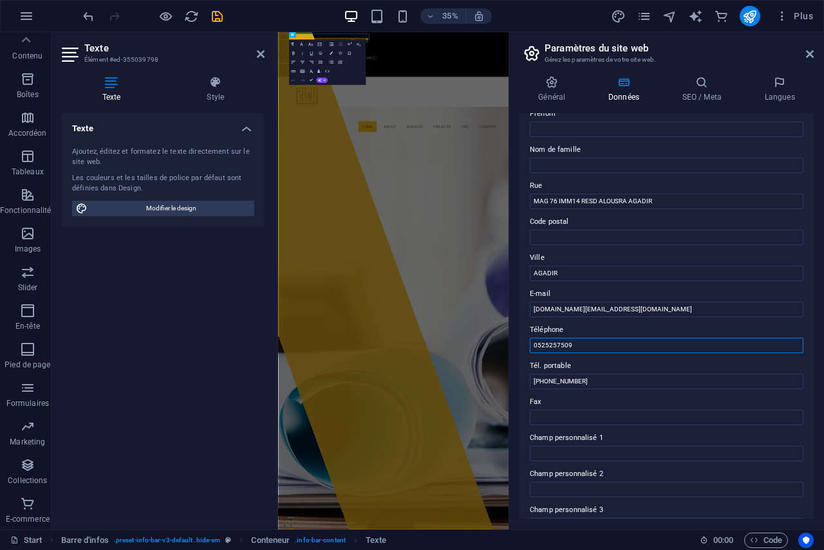
scroll to position [0, 0]
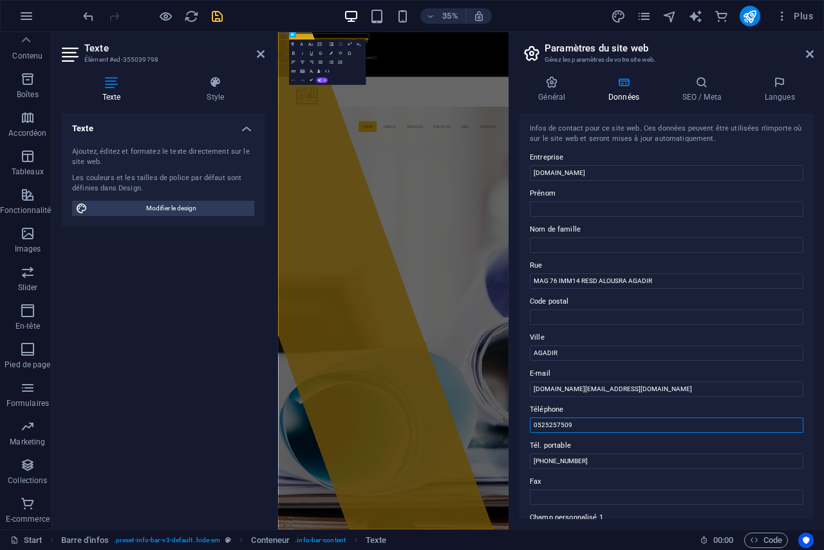
type input "0525257509"
click at [217, 19] on icon "save" at bounding box center [217, 16] width 15 height 15
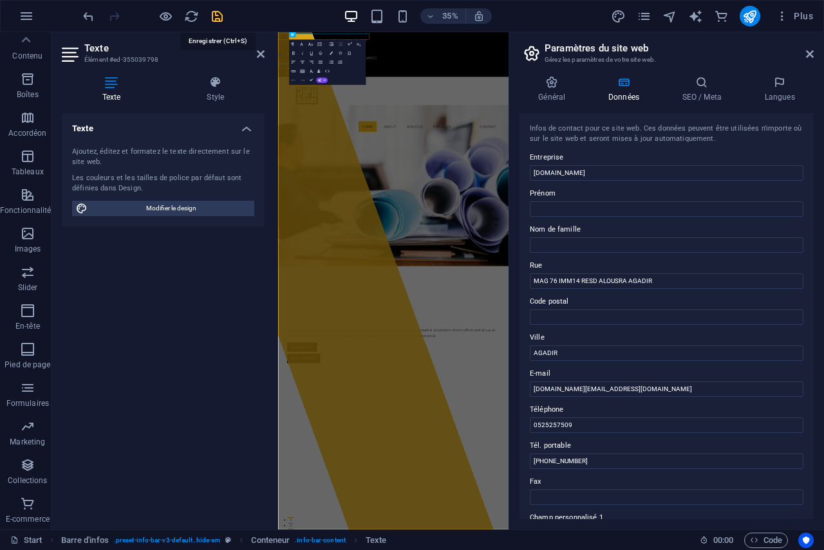
checkbox input "false"
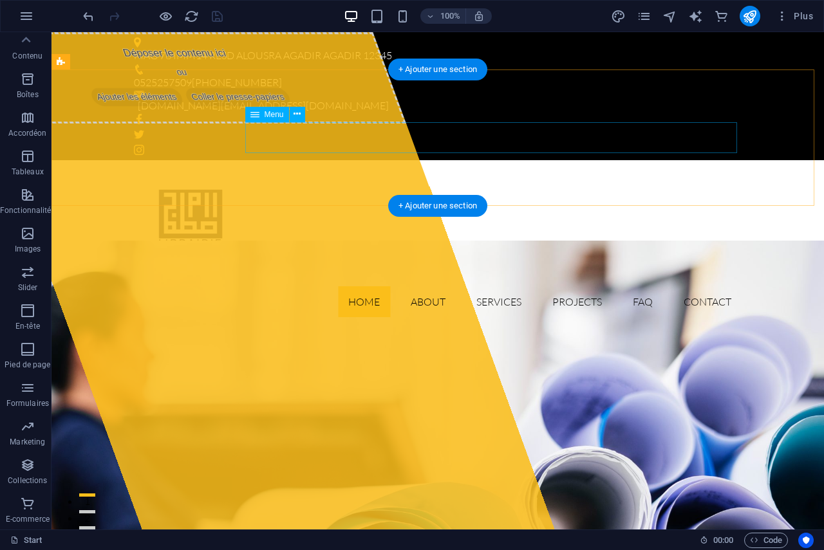
click at [569, 286] on nav "Home About Services Projects FAQ Contact" at bounding box center [437, 301] width 607 height 31
click at [450, 286] on nav "Home About Services Projects FAQ Contact" at bounding box center [437, 301] width 607 height 31
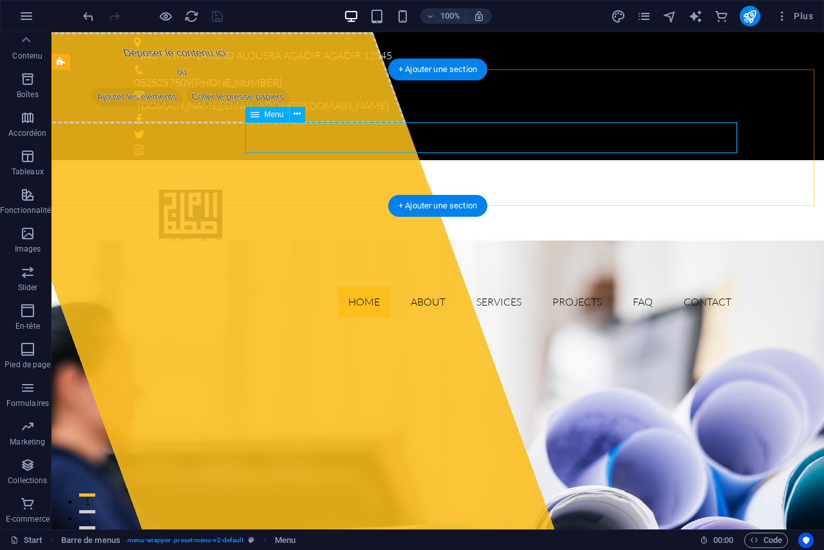
select select
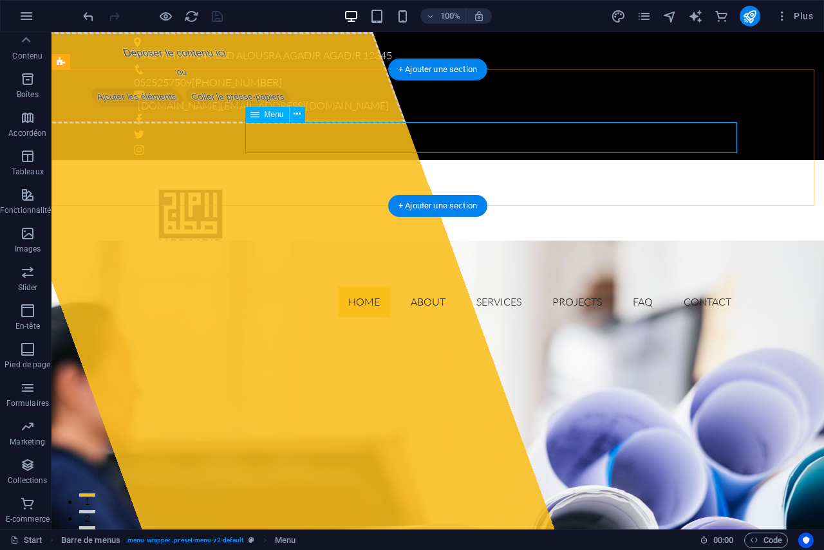
select select
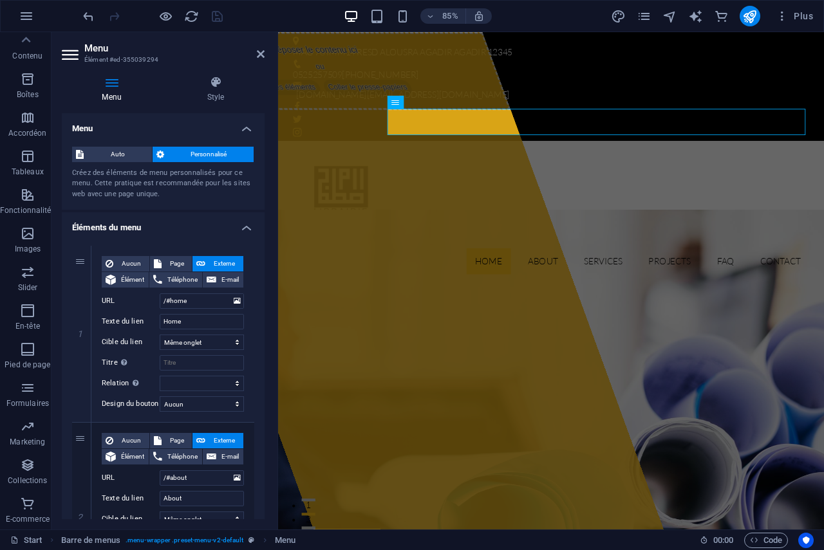
drag, startPoint x: 261, startPoint y: 182, endPoint x: 230, endPoint y: 178, distance: 31.8
click at [259, 182] on div "Auto Personnalisé Créez des éléments de menu personnalisés pour ce menu. Cette …" at bounding box center [163, 173] width 203 height 74
click at [120, 151] on span "Auto" at bounding box center [118, 154] width 60 height 15
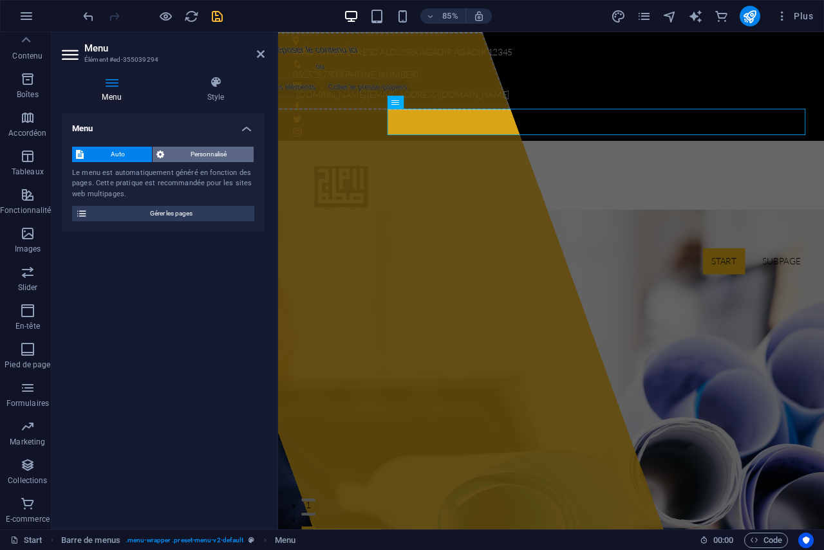
click at [181, 151] on span "Personnalisé" at bounding box center [209, 154] width 82 height 15
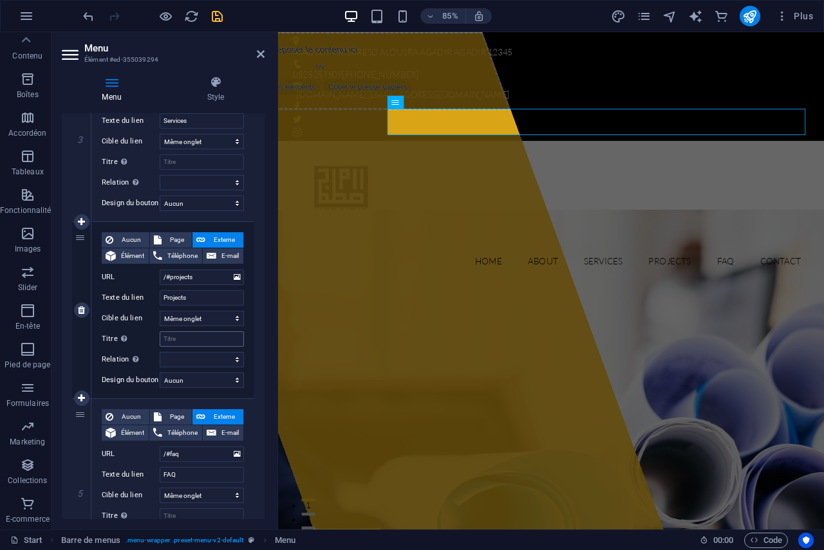
scroll to position [557, 0]
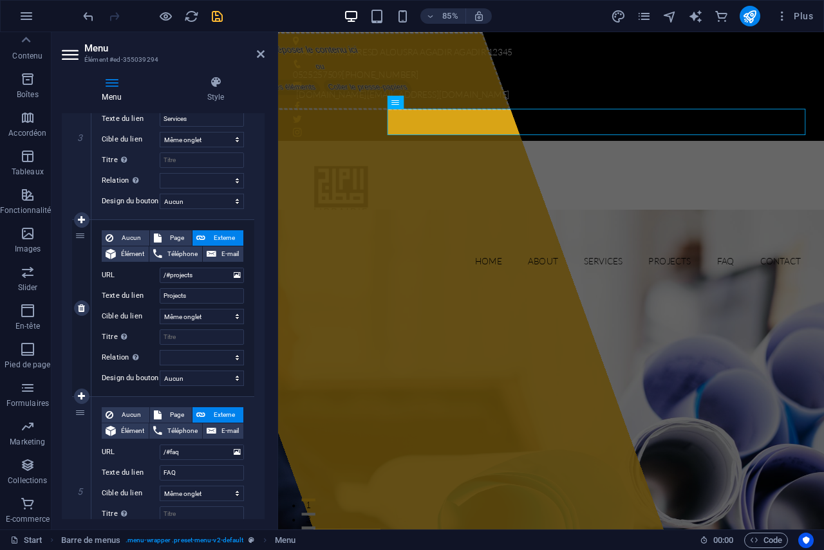
click at [78, 236] on div "4" at bounding box center [81, 308] width 19 height 176
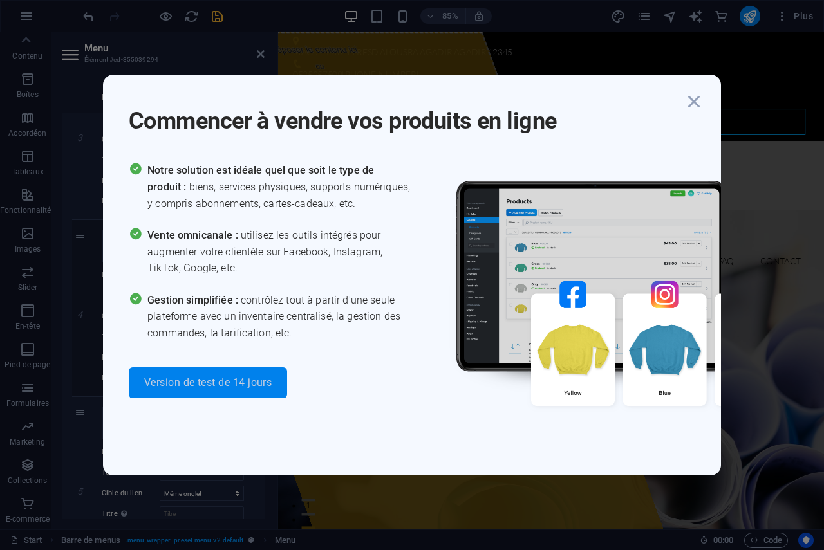
click at [193, 383] on span "Version de test de 14 jours" at bounding box center [207, 383] width 127 height 10
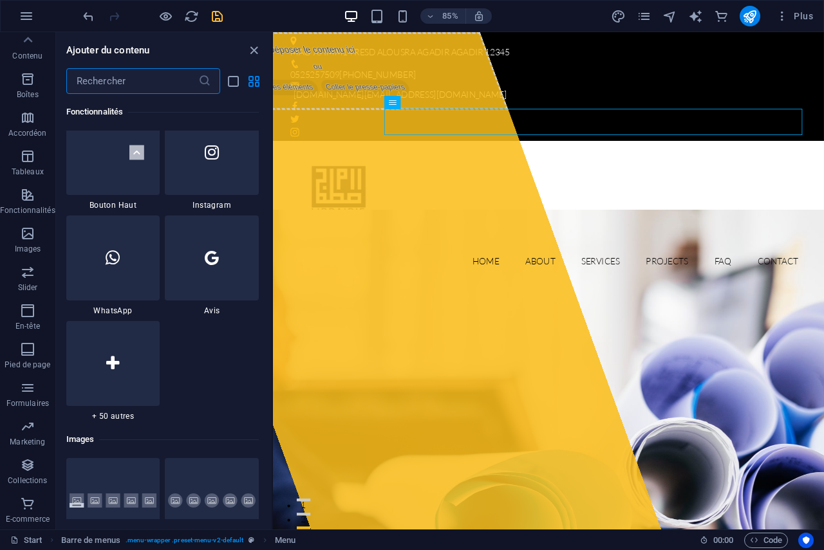
scroll to position [12400, 0]
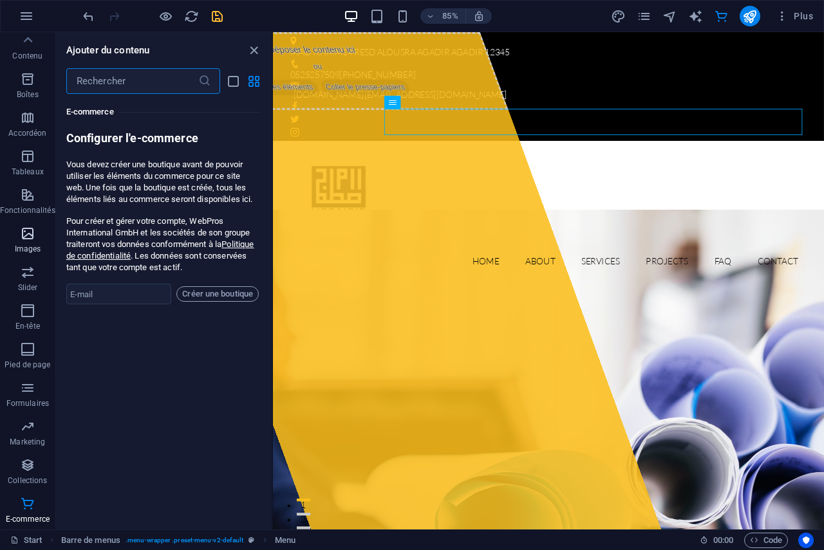
click at [22, 244] on p "Images" at bounding box center [28, 249] width 26 height 10
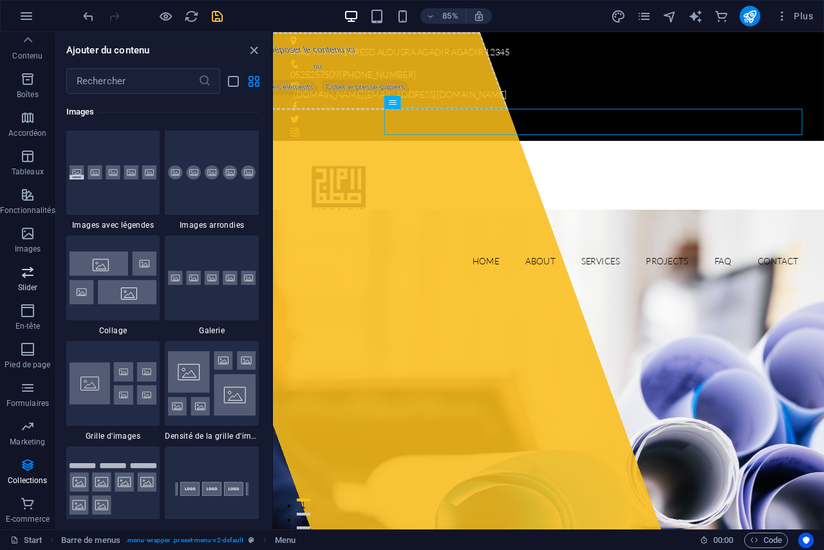
scroll to position [6524, 0]
click at [28, 88] on span "Boîtes" at bounding box center [27, 86] width 55 height 31
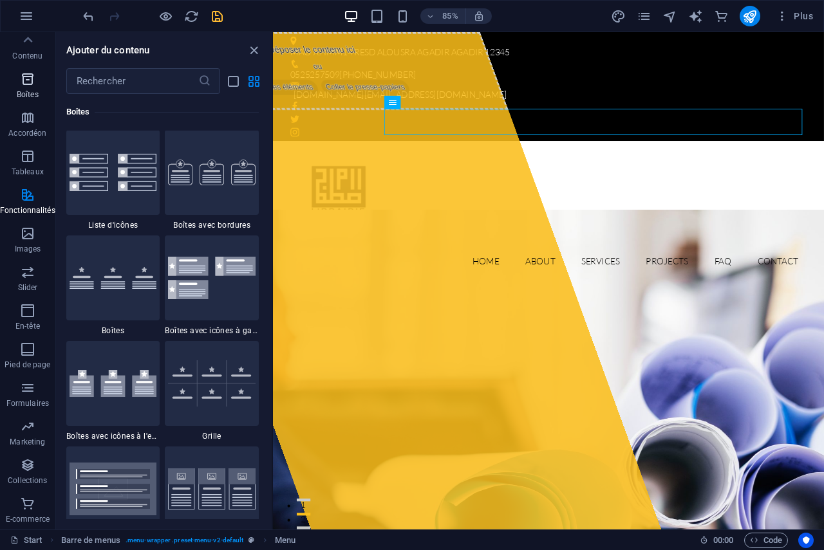
scroll to position [3549, 0]
click at [219, 14] on icon "save" at bounding box center [217, 16] width 15 height 15
checkbox input "false"
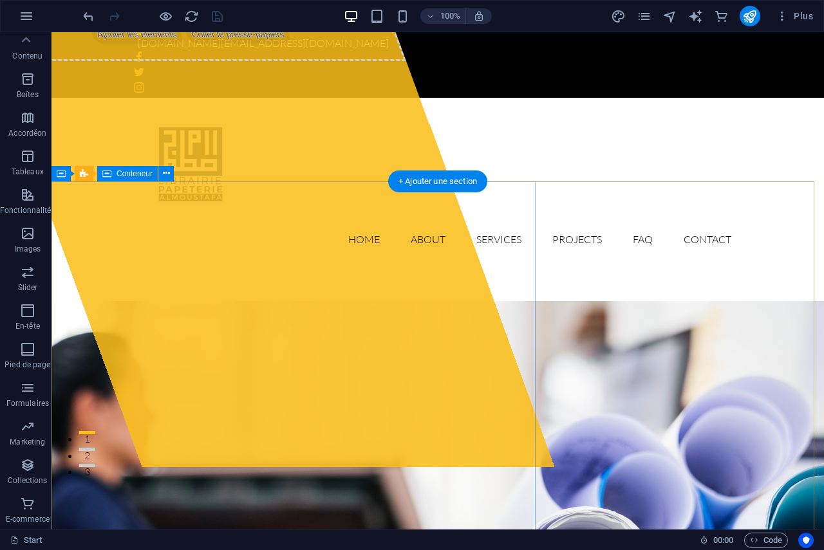
scroll to position [0, 0]
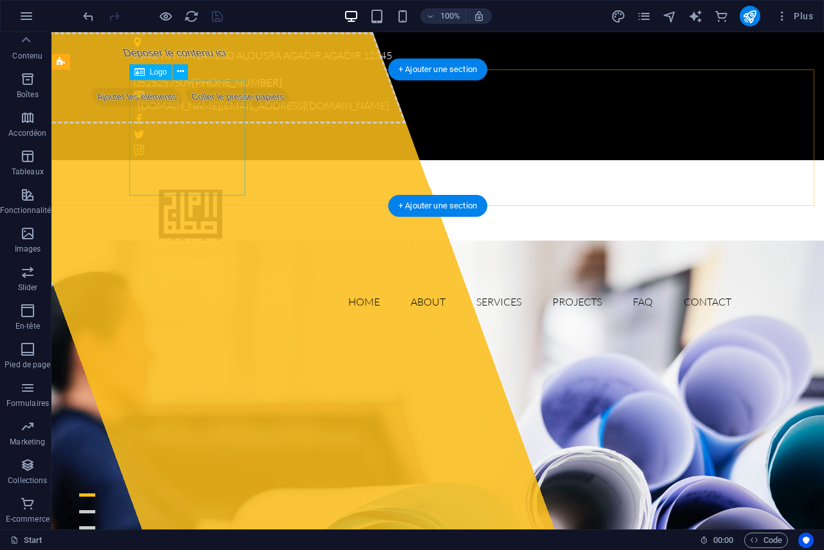
click at [172, 171] on div at bounding box center [437, 229] width 607 height 116
select select "px"
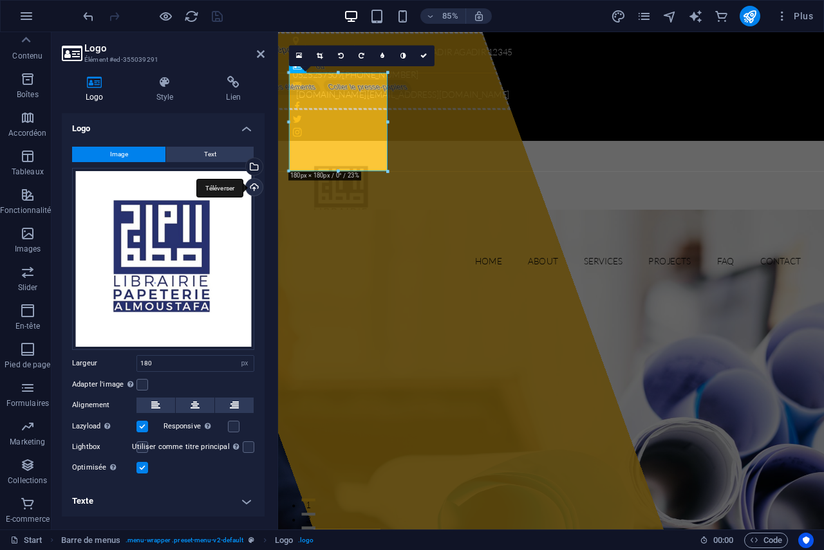
click at [251, 191] on div "Téléverser" at bounding box center [252, 188] width 19 height 19
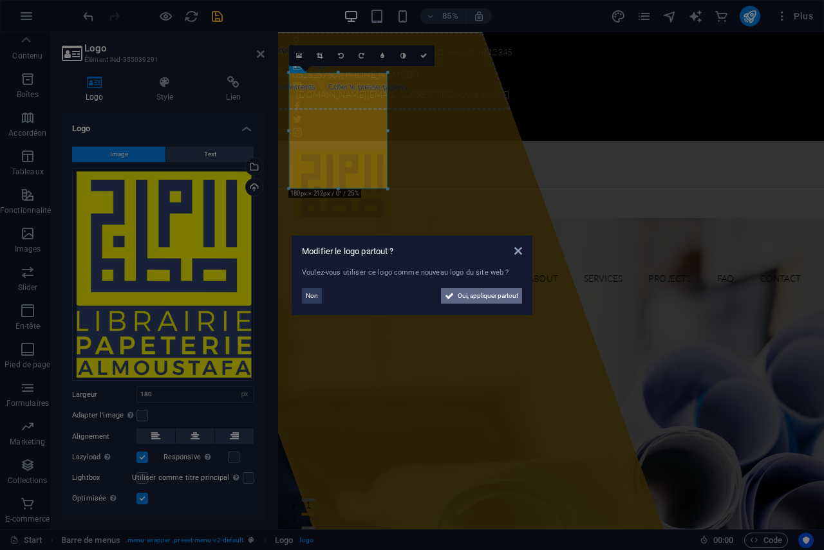
click at [461, 295] on span "Oui, appliquer partout" at bounding box center [487, 295] width 60 height 15
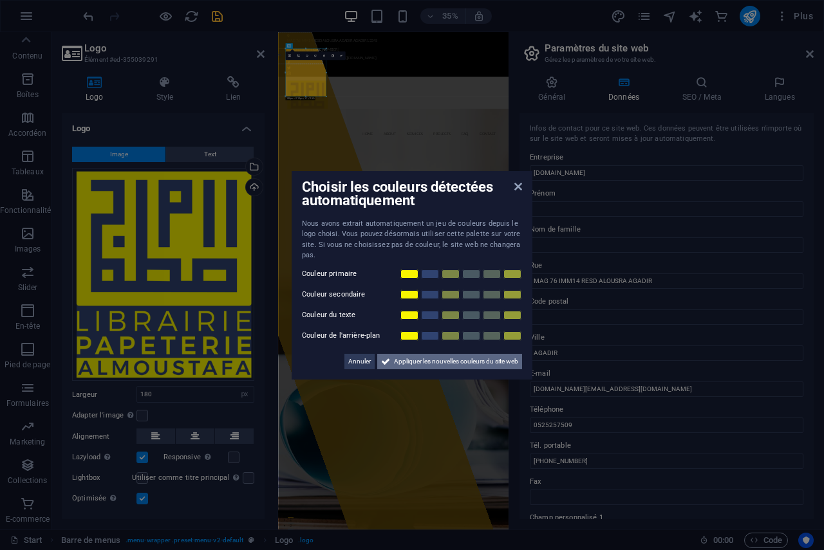
click at [407, 364] on span "Appliquer les nouvelles couleurs du site web" at bounding box center [456, 361] width 124 height 15
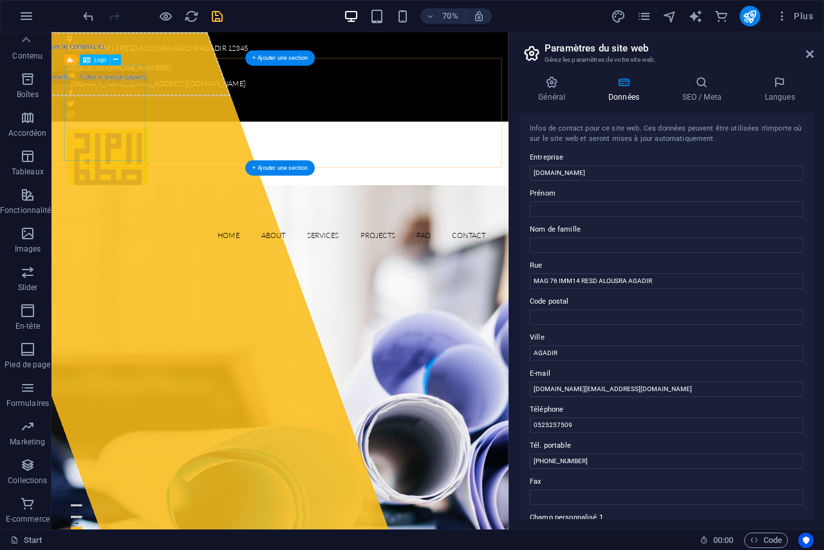
click at [183, 171] on div at bounding box center [377, 239] width 607 height 136
click at [168, 171] on div at bounding box center [377, 239] width 607 height 136
select select "px"
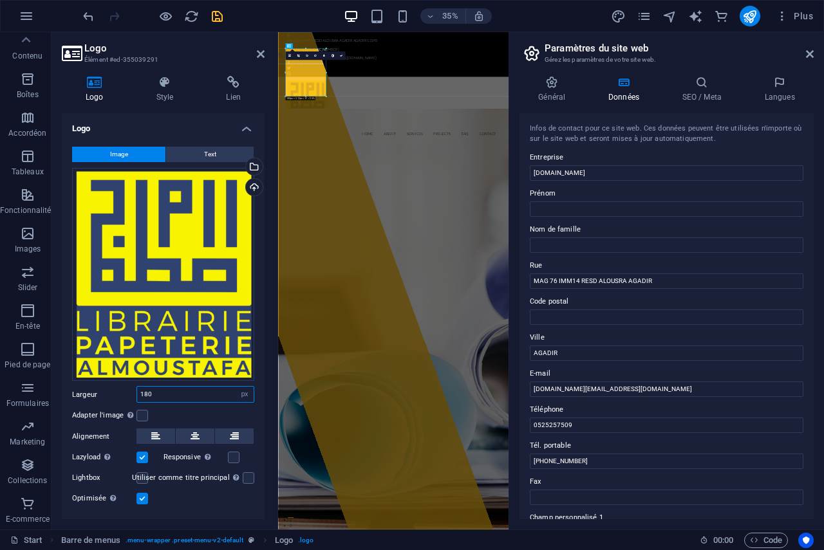
drag, startPoint x: 214, startPoint y: 395, endPoint x: 126, endPoint y: 394, distance: 88.2
click at [126, 394] on div "Largeur 180 Par défaut auto px rem % em vh vw" at bounding box center [163, 394] width 182 height 17
type input "100"
click at [155, 336] on div "Glissez les fichiers ici, cliquez pour choisir les fichiers ou sélectionnez les…" at bounding box center [163, 274] width 182 height 213
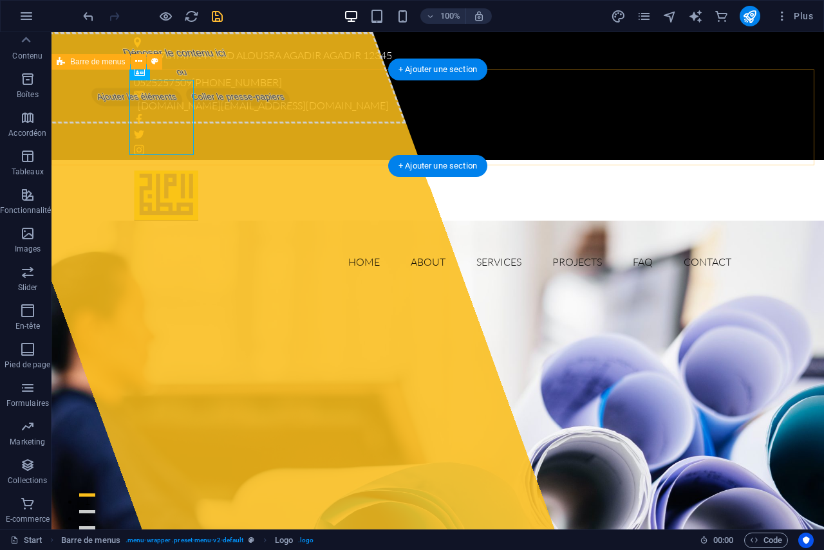
click at [228, 160] on div "Home About Services Projects FAQ Contact" at bounding box center [437, 223] width 772 height 127
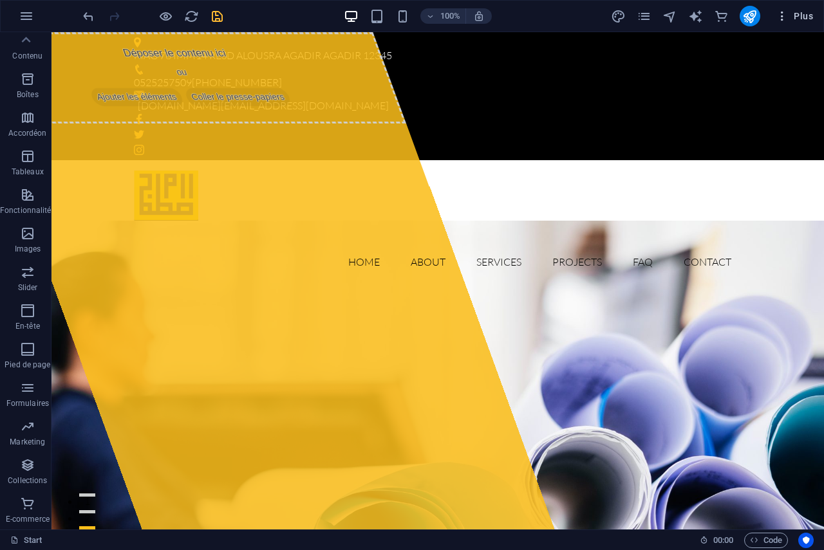
click at [783, 12] on icon "button" at bounding box center [781, 16] width 13 height 13
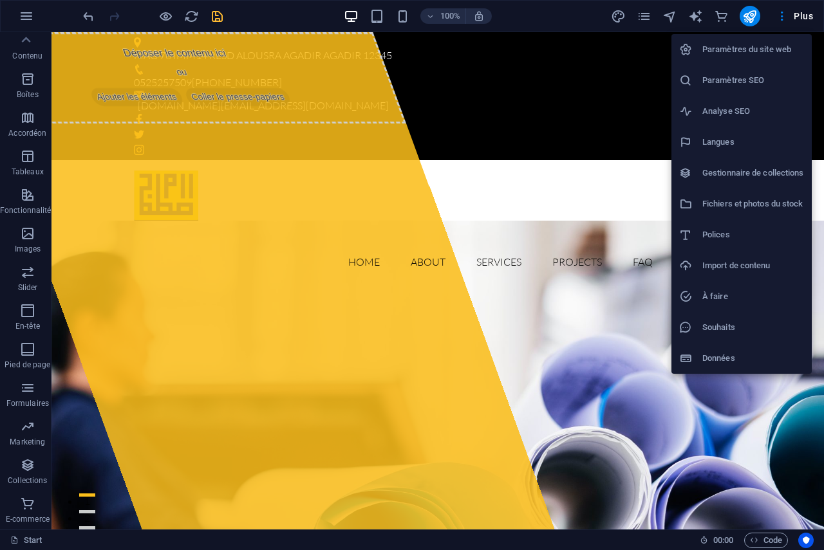
click at [26, 18] on div at bounding box center [412, 275] width 824 height 550
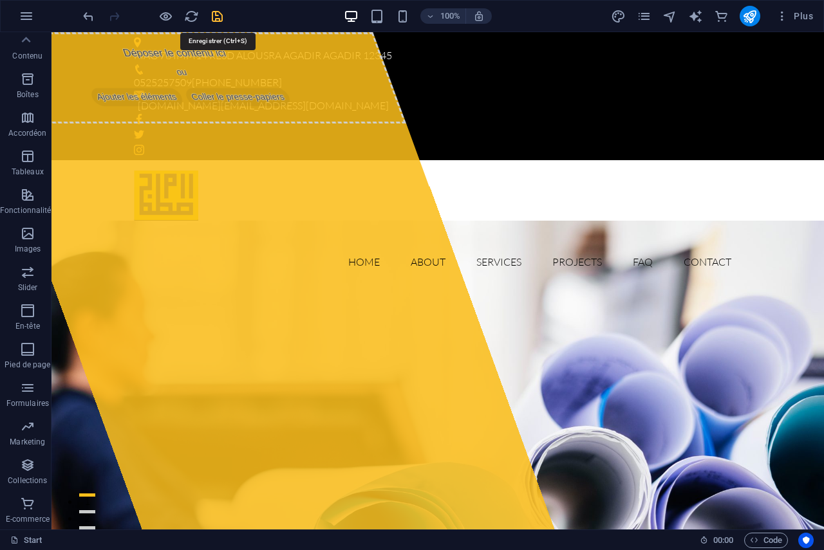
click at [223, 20] on icon "save" at bounding box center [217, 16] width 15 height 15
checkbox input "false"
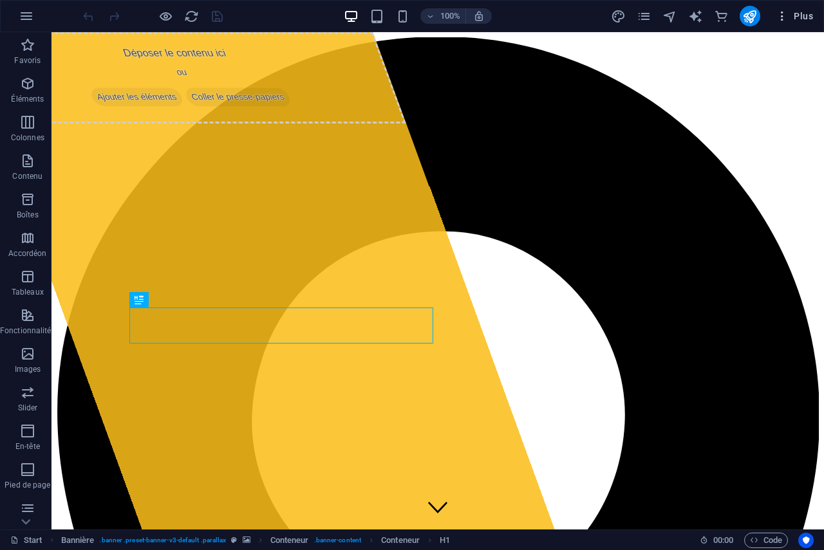
click at [784, 12] on icon "button" at bounding box center [781, 16] width 13 height 13
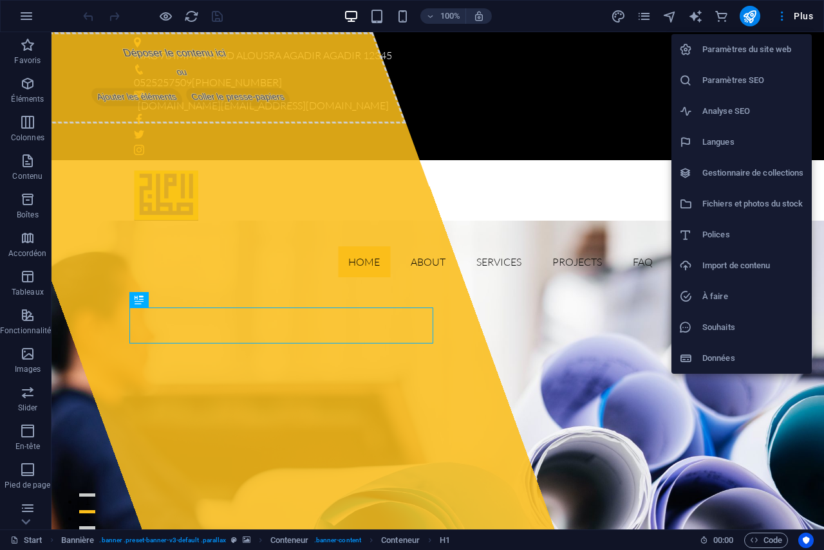
click at [641, 15] on div at bounding box center [412, 275] width 824 height 550
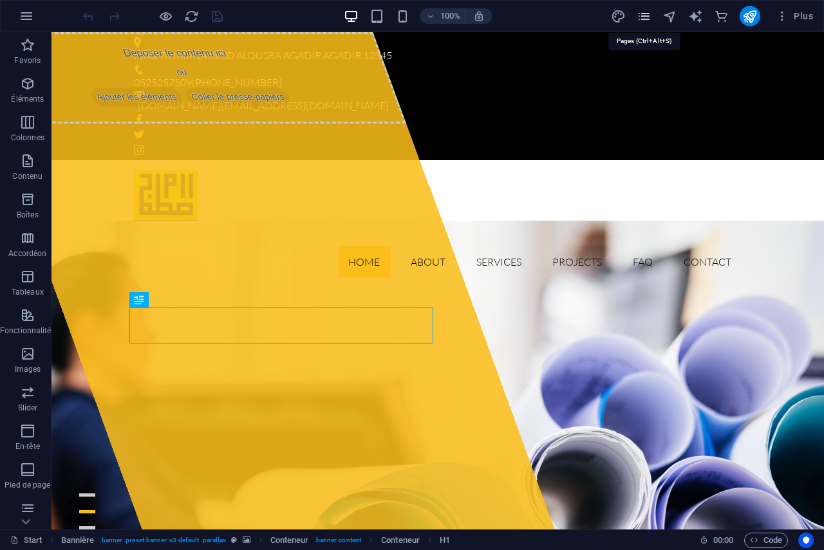
click at [643, 15] on icon "pages" at bounding box center [643, 16] width 15 height 15
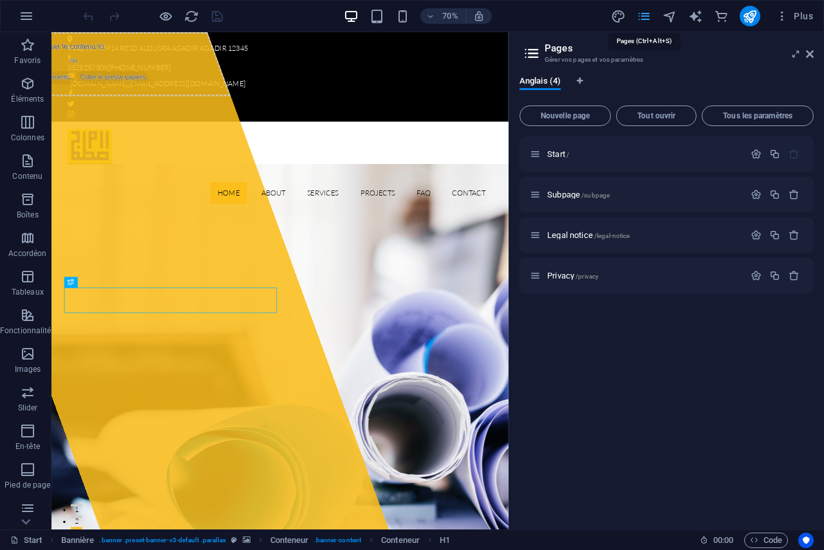
click at [643, 15] on icon "pages" at bounding box center [643, 16] width 15 height 15
click at [16, 16] on button "button" at bounding box center [26, 16] width 31 height 31
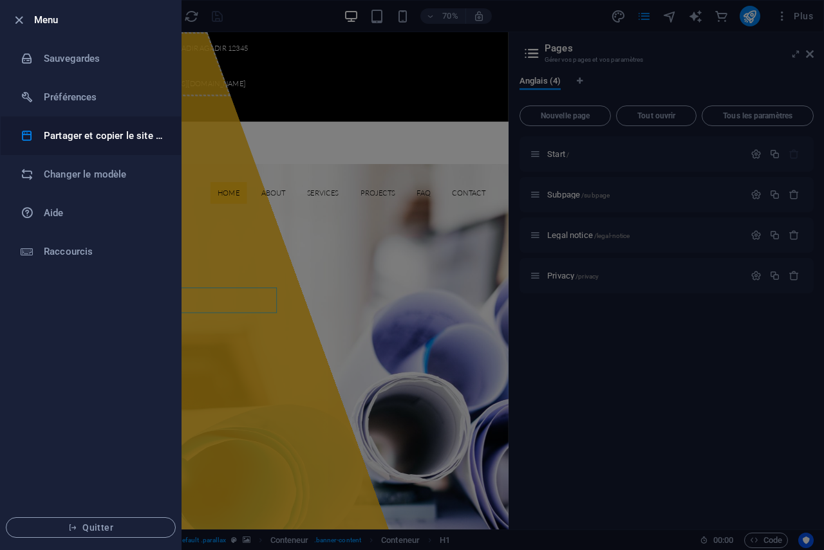
click at [82, 145] on li "Partager et copier le site web" at bounding box center [91, 135] width 180 height 39
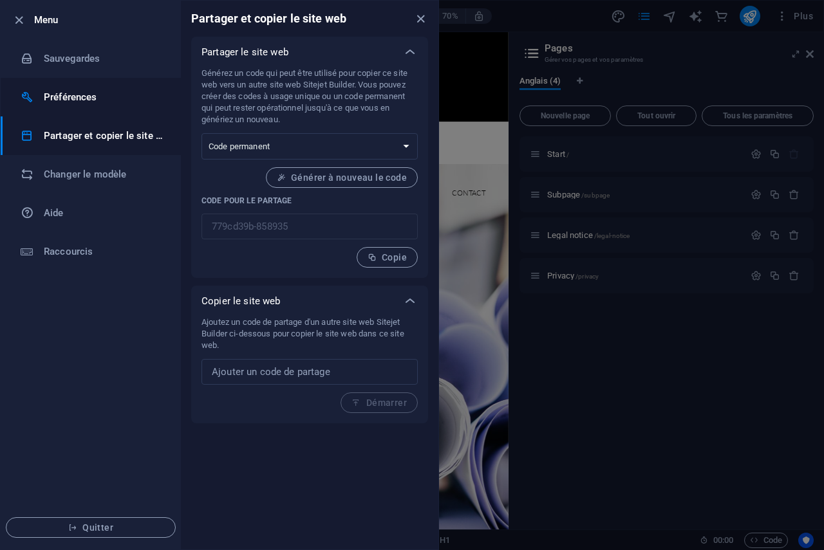
click at [76, 100] on h6 "Préférences" at bounding box center [103, 96] width 119 height 15
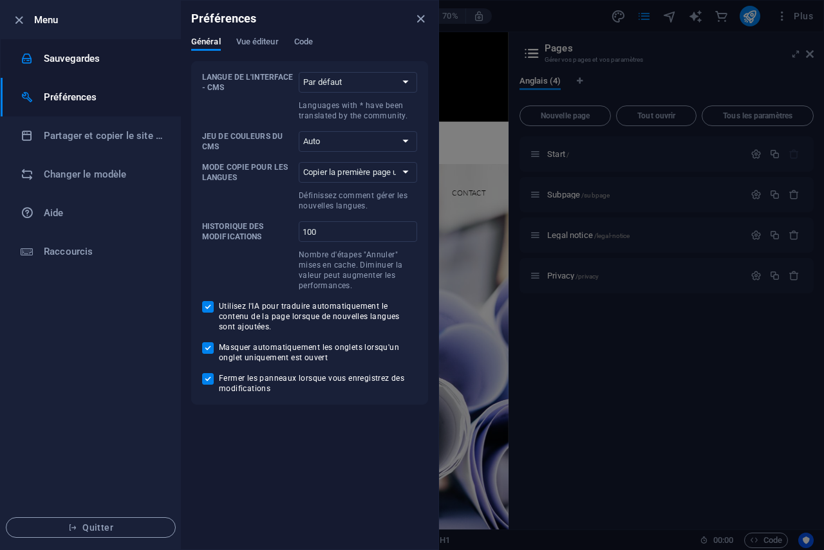
click at [76, 75] on li "Sauvegardes" at bounding box center [91, 58] width 180 height 39
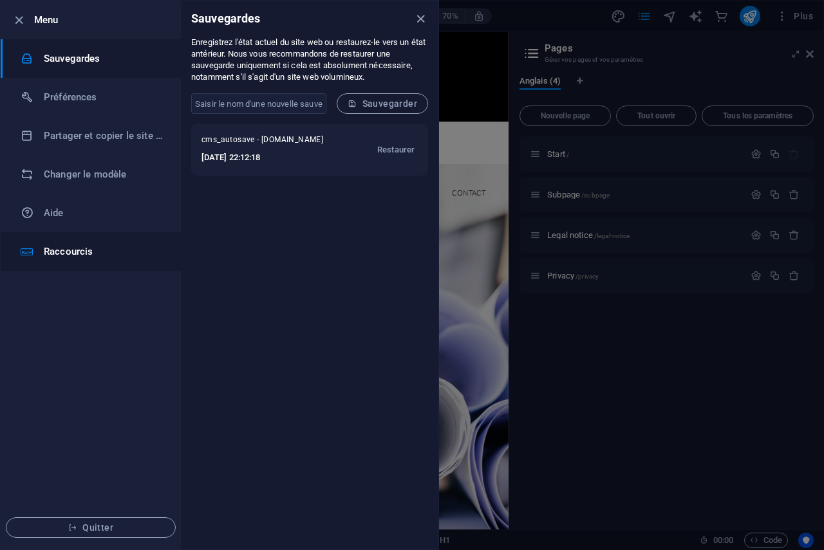
drag, startPoint x: 68, startPoint y: 255, endPoint x: 66, endPoint y: 248, distance: 7.2
click at [68, 255] on h6 "Raccourcis" at bounding box center [103, 251] width 119 height 15
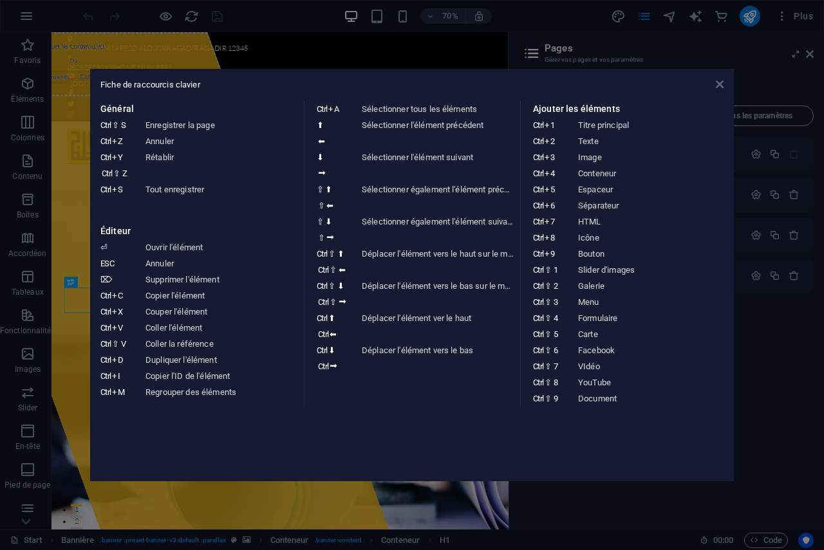
click at [719, 86] on icon at bounding box center [719, 84] width 8 height 10
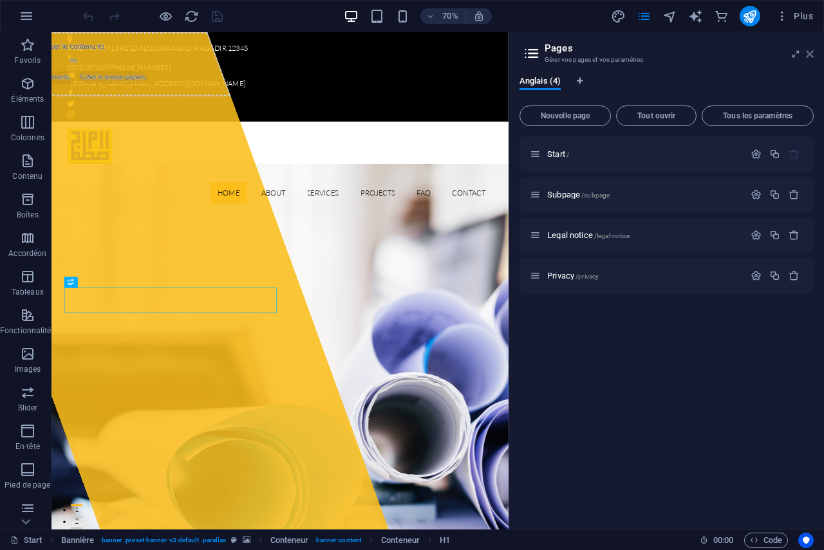
click at [808, 53] on icon at bounding box center [810, 54] width 8 height 10
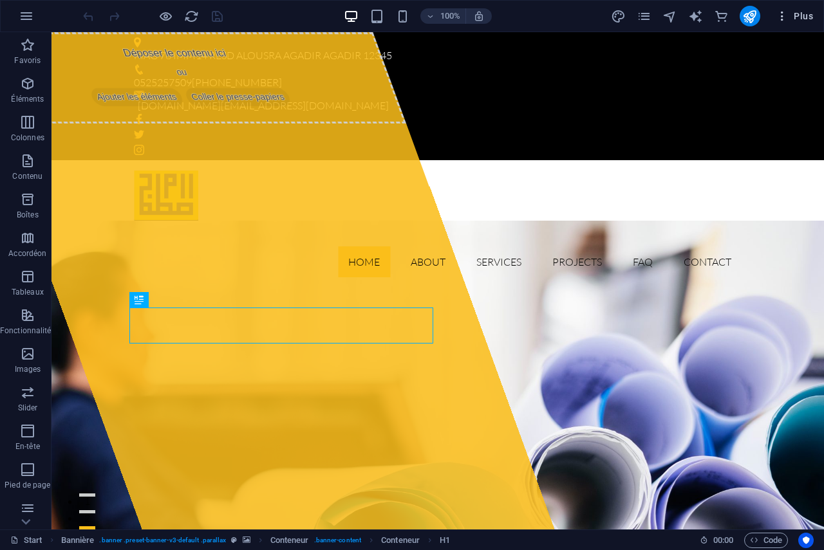
click at [792, 16] on span "Plus" at bounding box center [793, 16] width 37 height 13
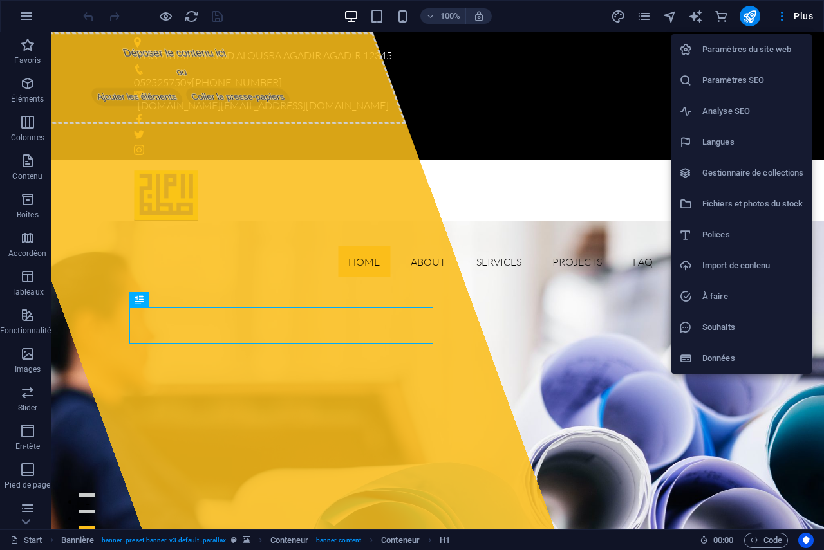
click at [288, 117] on div at bounding box center [412, 275] width 824 height 550
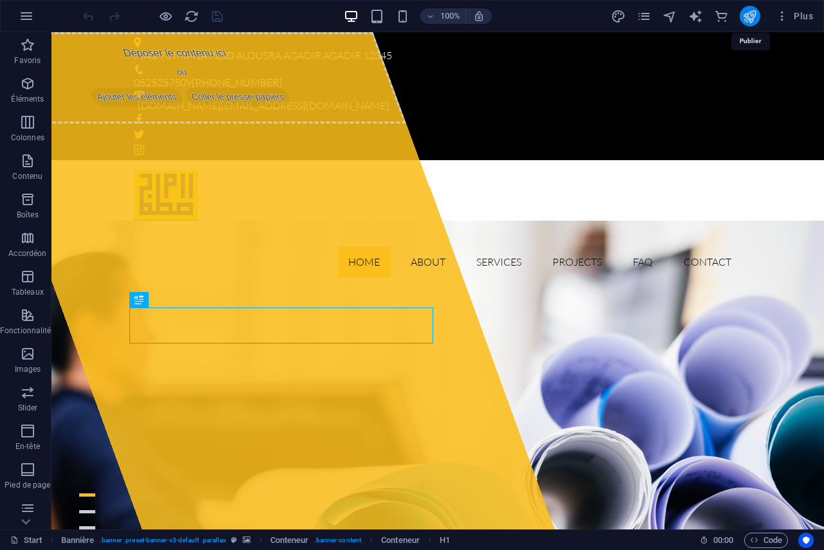
click at [751, 14] on icon "publish" at bounding box center [749, 16] width 15 height 15
click at [786, 18] on icon "button" at bounding box center [781, 16] width 13 height 13
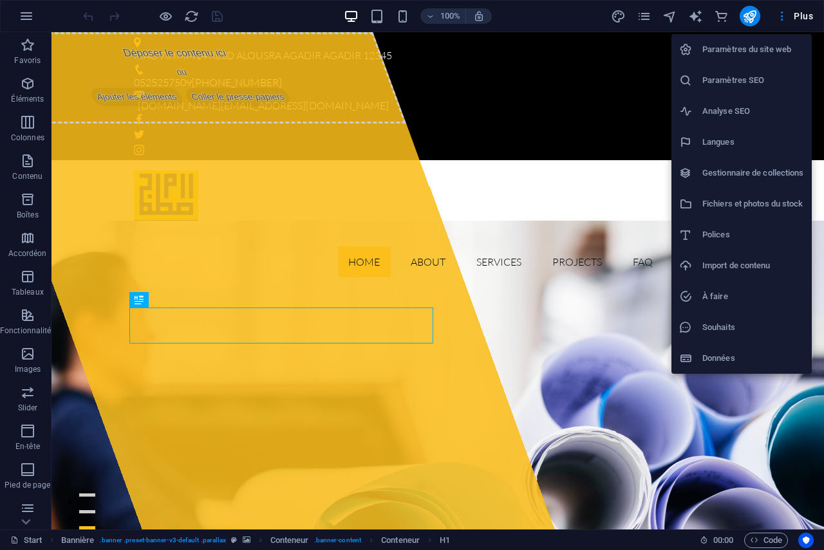
click at [700, 16] on div at bounding box center [412, 275] width 824 height 550
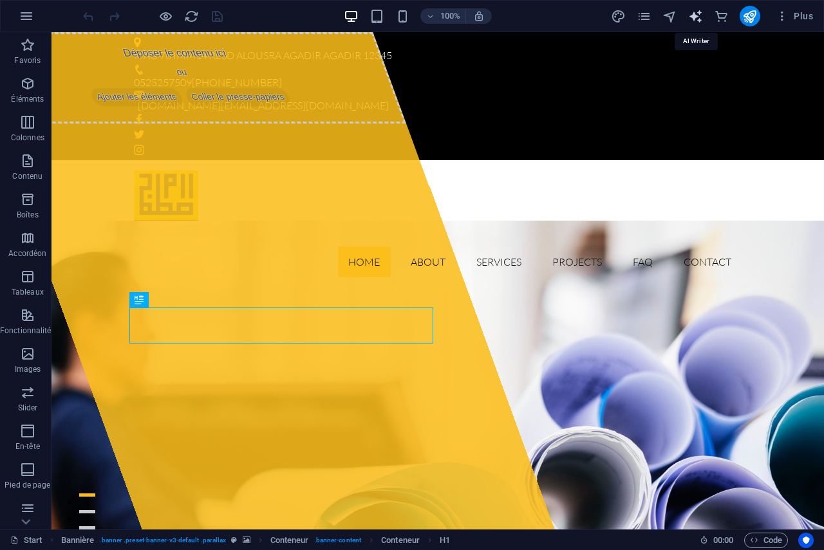
click at [697, 17] on icon "text_generator" at bounding box center [695, 16] width 15 height 15
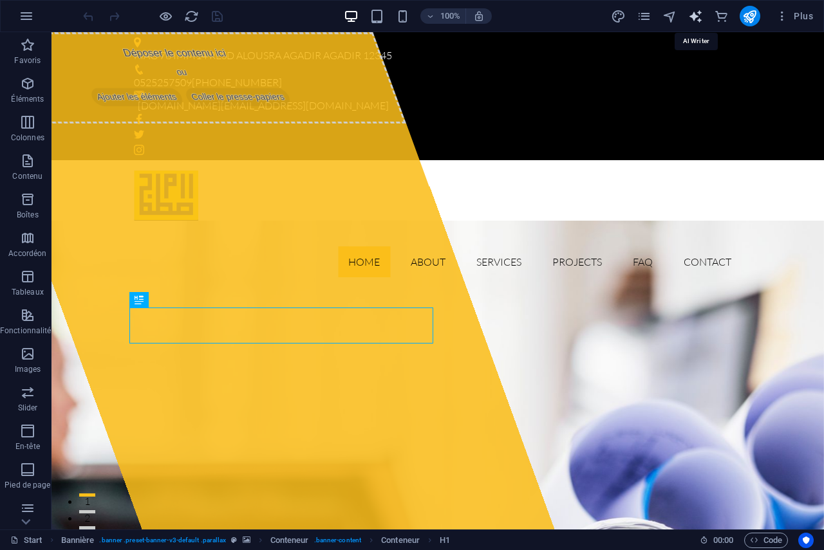
select select "English"
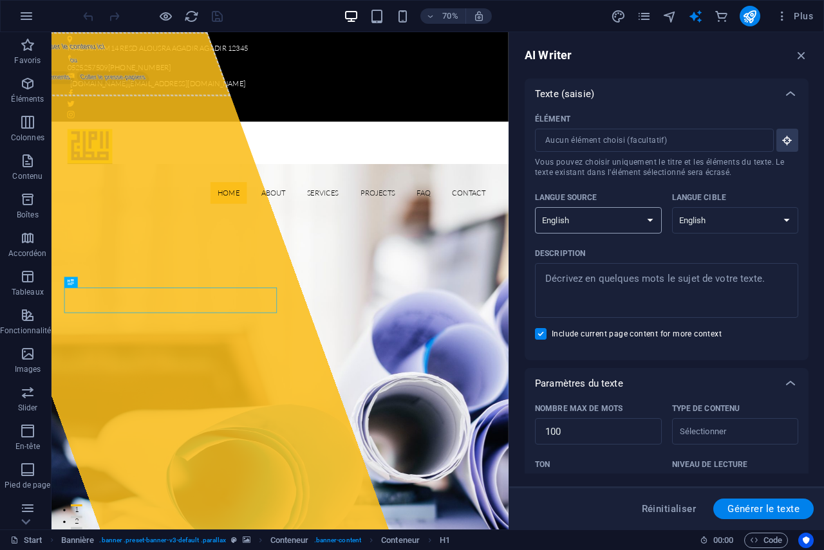
click at [614, 220] on select "Albanian Arabic Armenian Awadhi Azerbaijani Bashkir Basque Belarusian Bengali B…" at bounding box center [598, 220] width 127 height 26
select select "French"
click at [535, 207] on select "Albanian Arabic Armenian Awadhi Azerbaijani Bashkir Basque Belarusian Bengali B…" at bounding box center [598, 220] width 127 height 26
click at [708, 219] on select "Albanian Arabic Armenian Awadhi Azerbaijani Bashkir Basque Belarusian Bengali B…" at bounding box center [735, 220] width 127 height 26
select select "French"
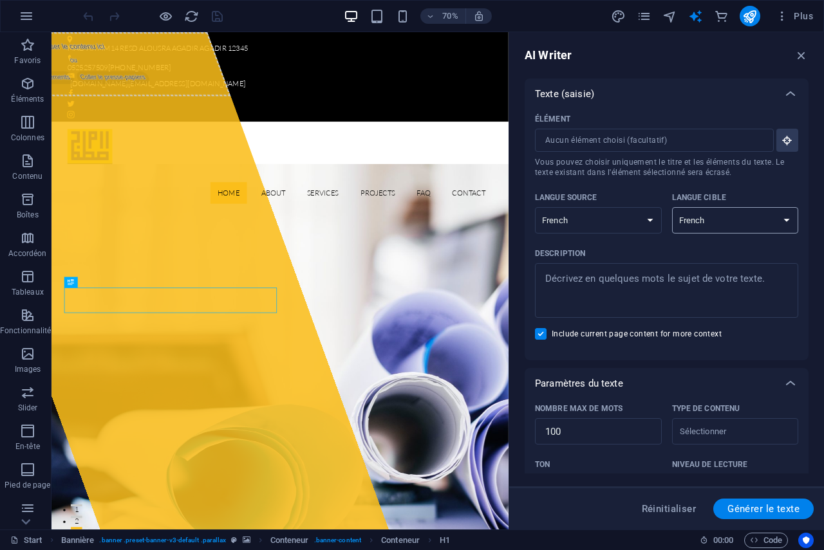
click at [672, 207] on select "Albanian Arabic Armenian Awadhi Azerbaijani Bashkir Basque Belarusian Bengali B…" at bounding box center [735, 220] width 127 height 26
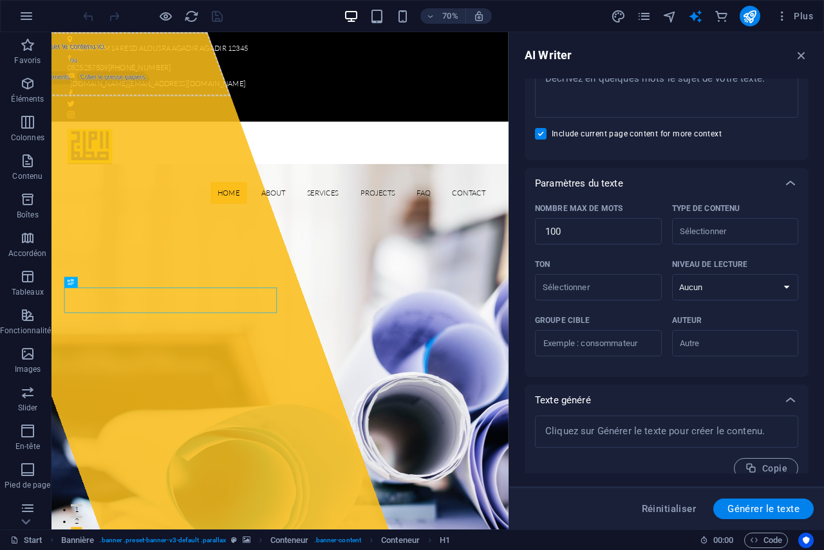
scroll to position [216, 0]
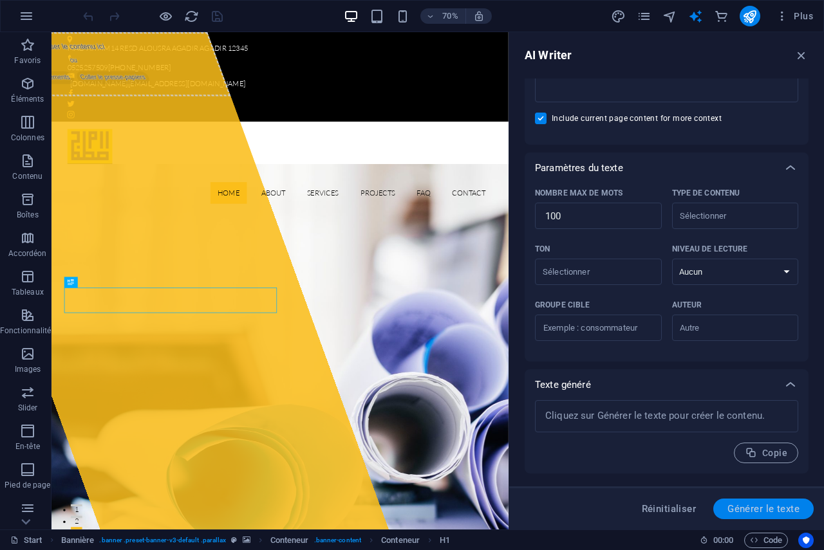
click at [763, 512] on span "Générer le texte" at bounding box center [763, 509] width 72 height 10
type textarea "x"
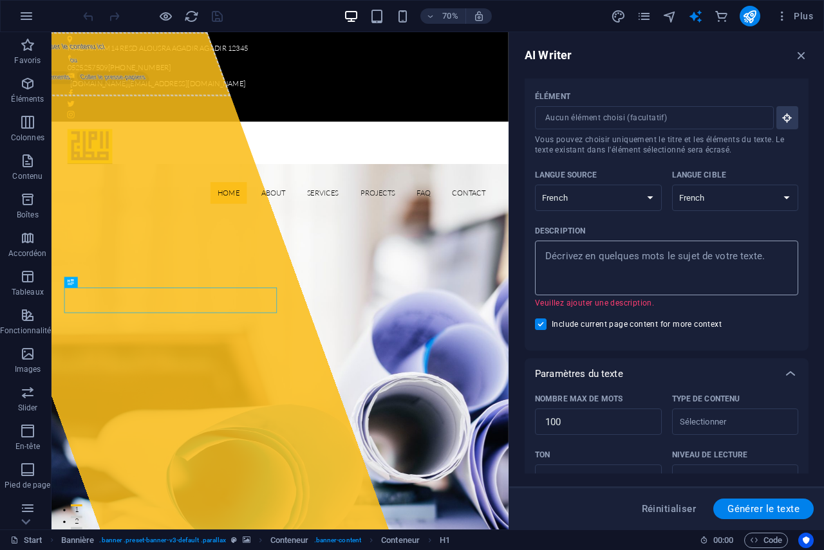
scroll to position [0, 0]
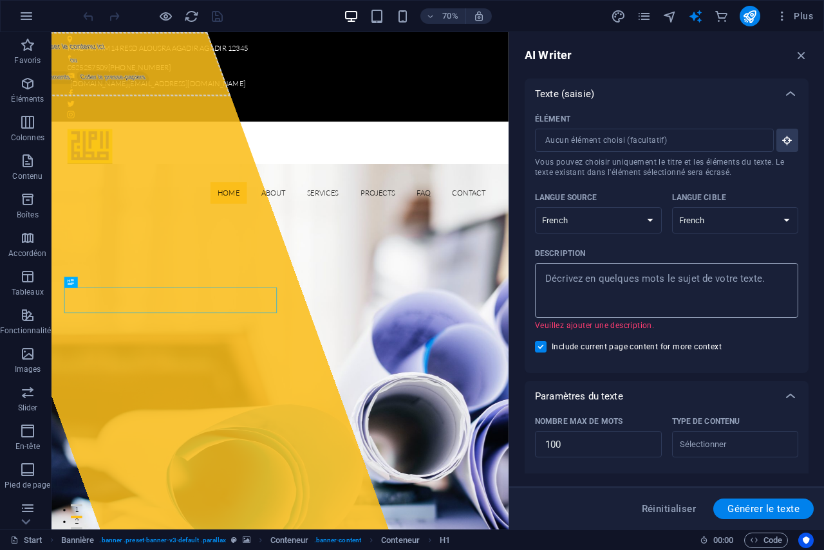
type textarea "x"
click at [604, 302] on textarea "Description x ​ Veuillez ajouter une description." at bounding box center [666, 291] width 250 height 42
type textarea "f"
type textarea "x"
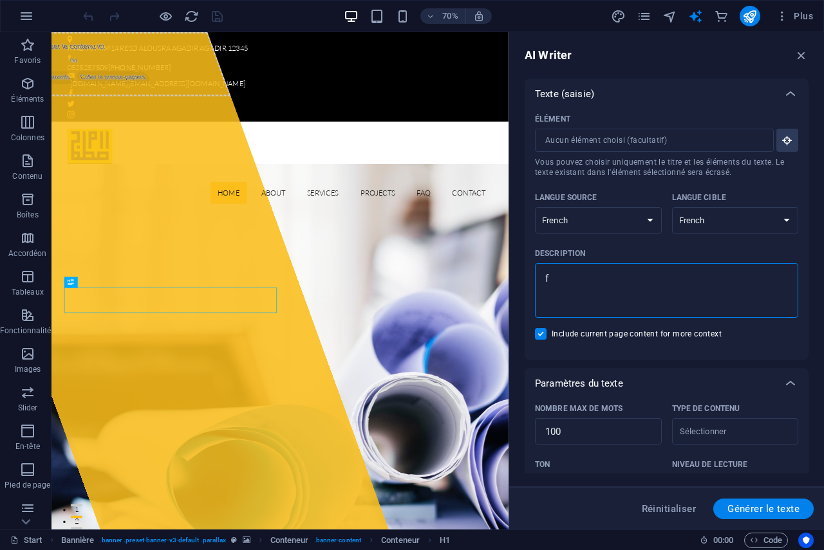
type textarea "fo"
type textarea "x"
type textarea "fou"
type textarea "x"
type textarea "four"
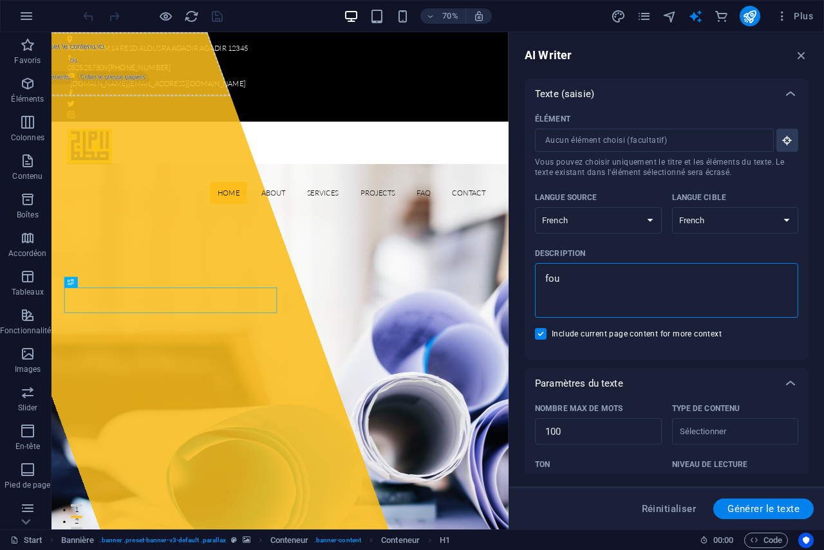
type textarea "x"
type textarea "fourn"
type textarea "x"
type textarea "fourni"
type textarea "x"
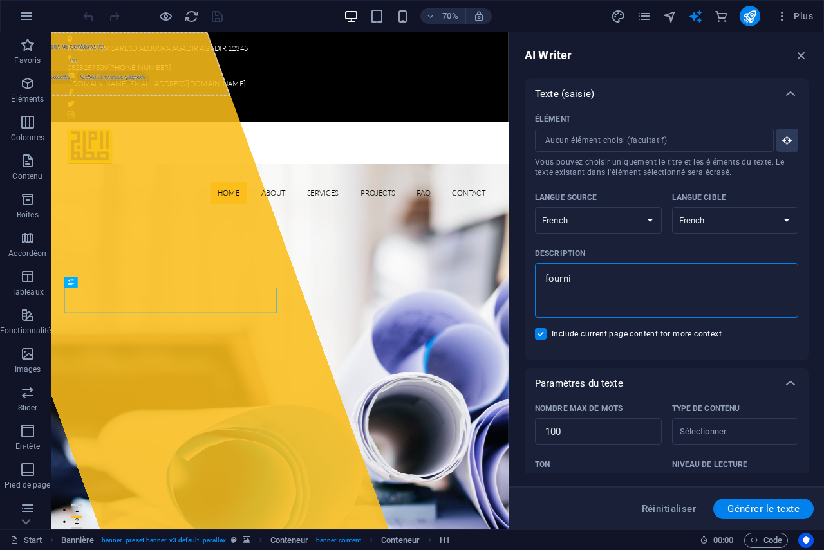
type textarea "fournit"
type textarea "x"
type textarea "fournitu"
type textarea "x"
type textarea "fournitur"
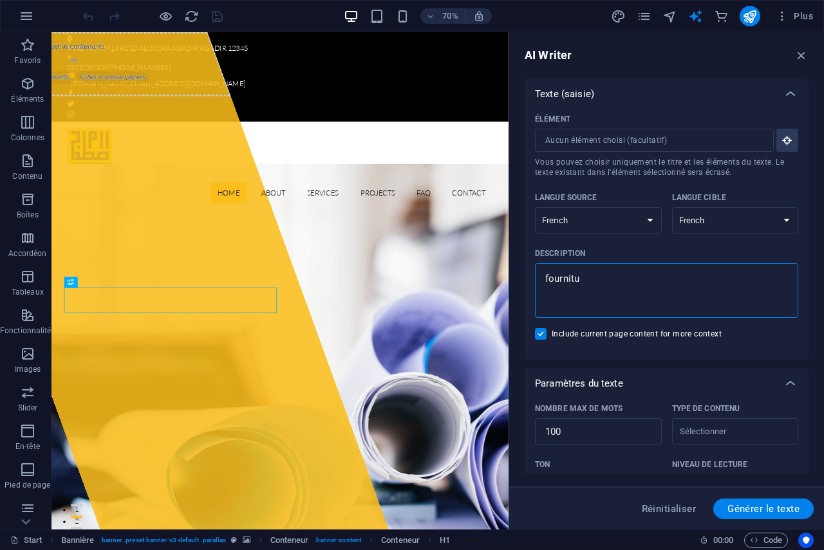
type textarea "x"
type textarea "fourniture"
type textarea "x"
type textarea "fourniture"
type textarea "x"
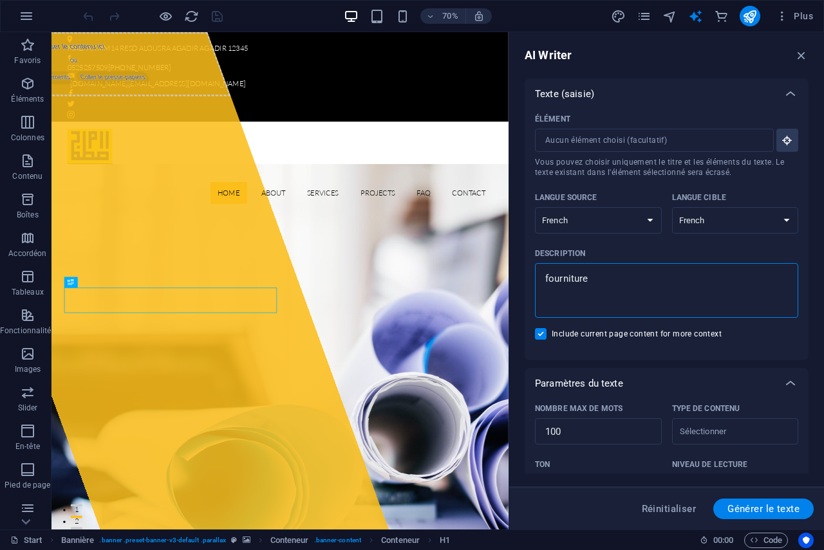
type textarea "fourniture d"
type textarea "x"
type textarea "fourniture de"
type textarea "x"
type textarea "fourniture de"
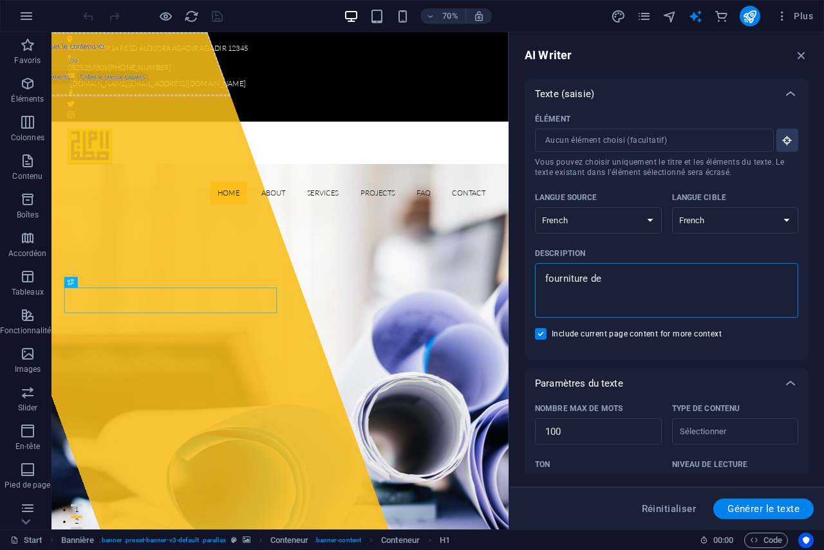
type textarea "x"
type textarea "fourniture de b"
type textarea "x"
type textarea "fourniture de bu"
type textarea "x"
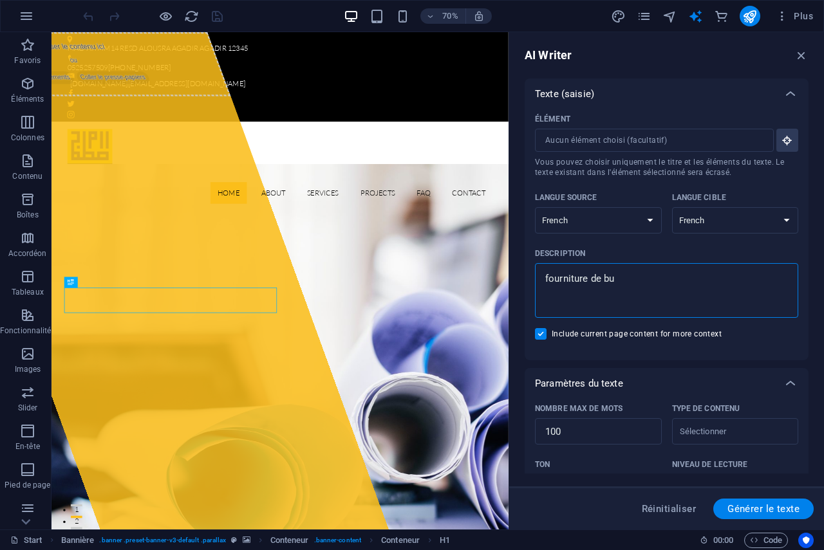
type textarea "fourniture de bur"
type textarea "x"
type textarea "fourniture de bure"
type textarea "x"
type textarea "fourniture de burea"
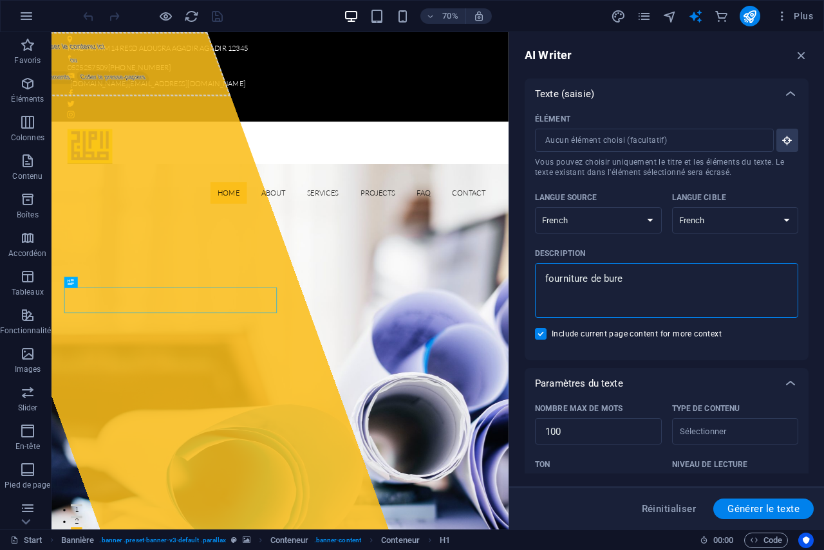
type textarea "x"
type textarea "fourniture de bureau"
type textarea "x"
type textarea "fourniture de bureau"
click at [752, 511] on span "Générer le texte" at bounding box center [763, 509] width 72 height 10
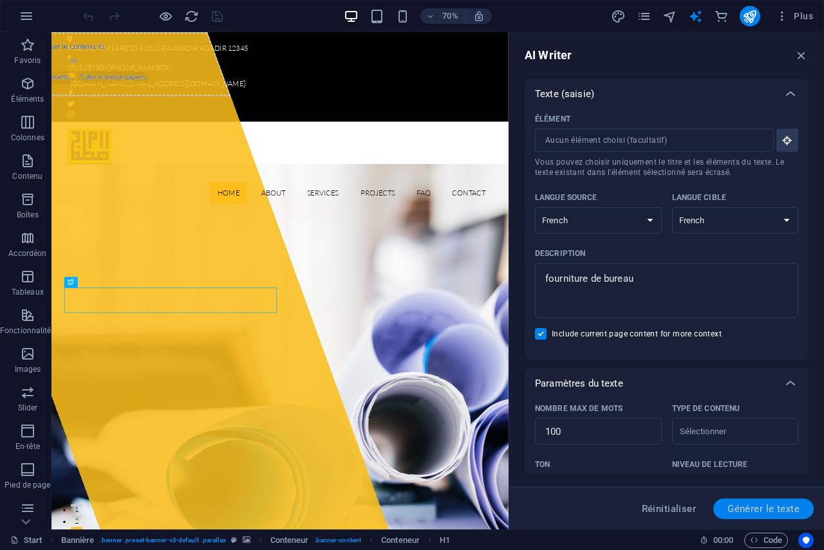
type textarea "x"
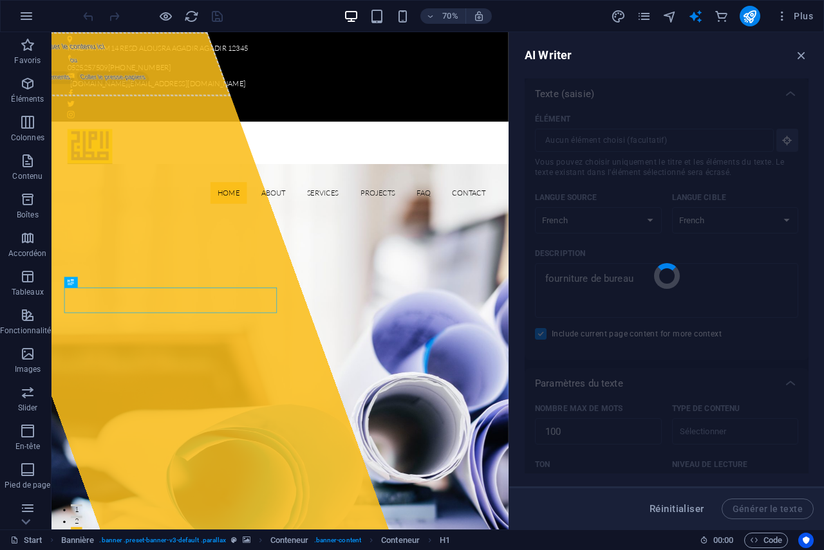
type textarea "x"
type textarea "Découvrez notre gamme complète de fournitures de bureau adaptée à tous vos beso…"
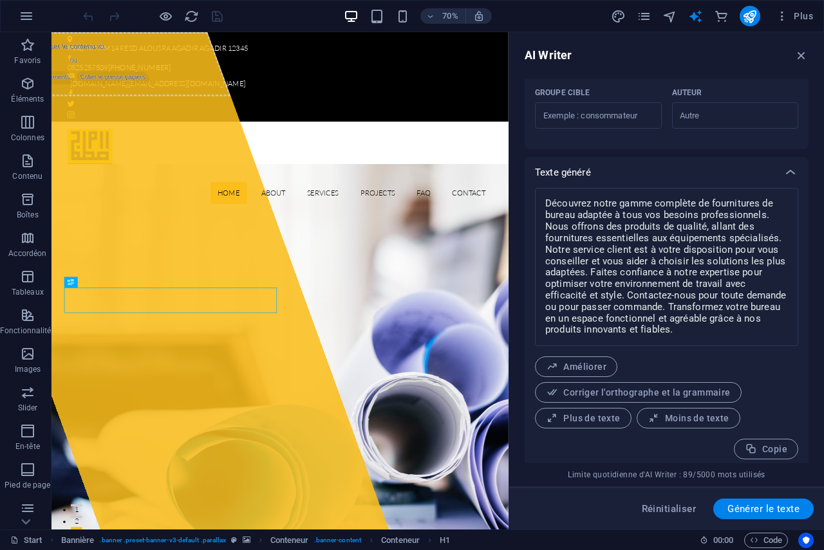
scroll to position [434, 0]
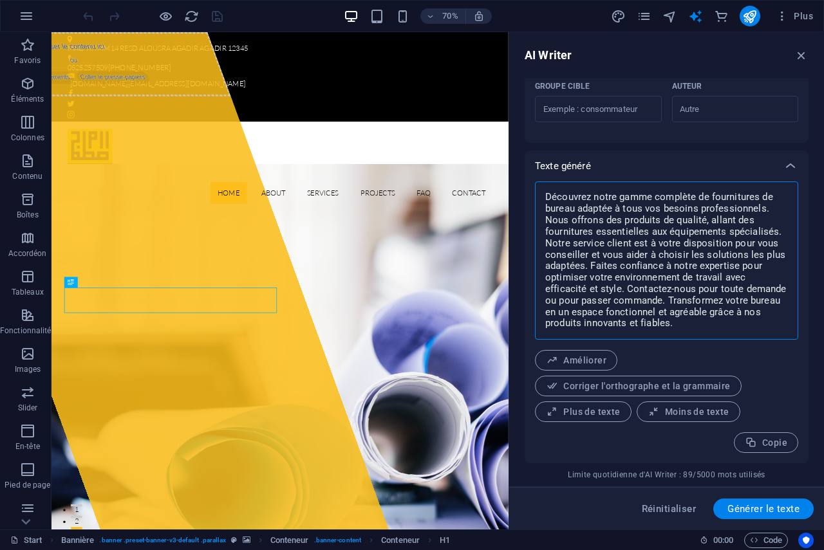
drag, startPoint x: 547, startPoint y: 196, endPoint x: 680, endPoint y: 326, distance: 186.1
click at [680, 326] on textarea "Découvrez notre gamme complète de fournitures de bureau adaptée à tous vos beso…" at bounding box center [666, 260] width 250 height 145
type textarea "x"
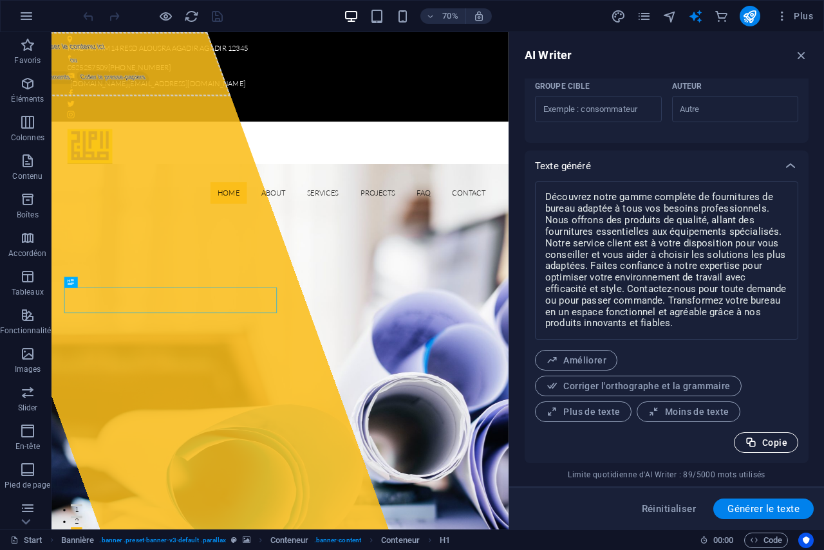
click at [778, 441] on span "Copie" at bounding box center [765, 443] width 42 height 12
type textarea "x"
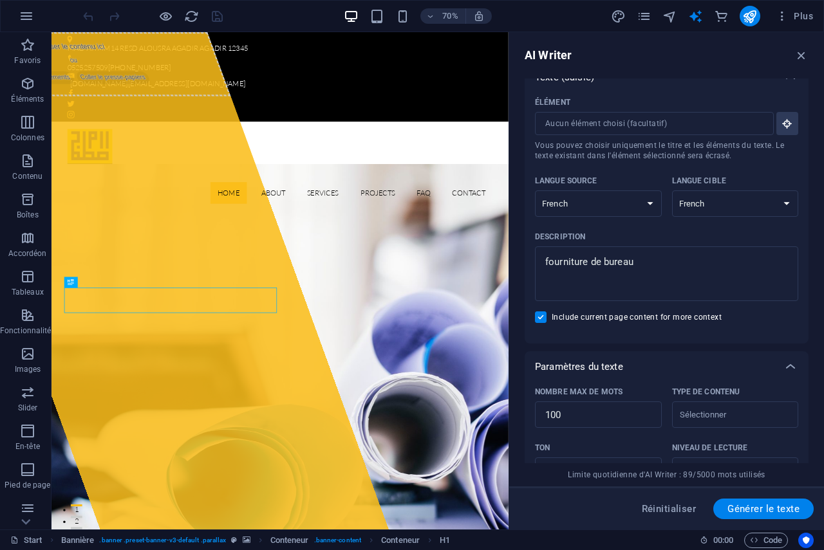
scroll to position [0, 0]
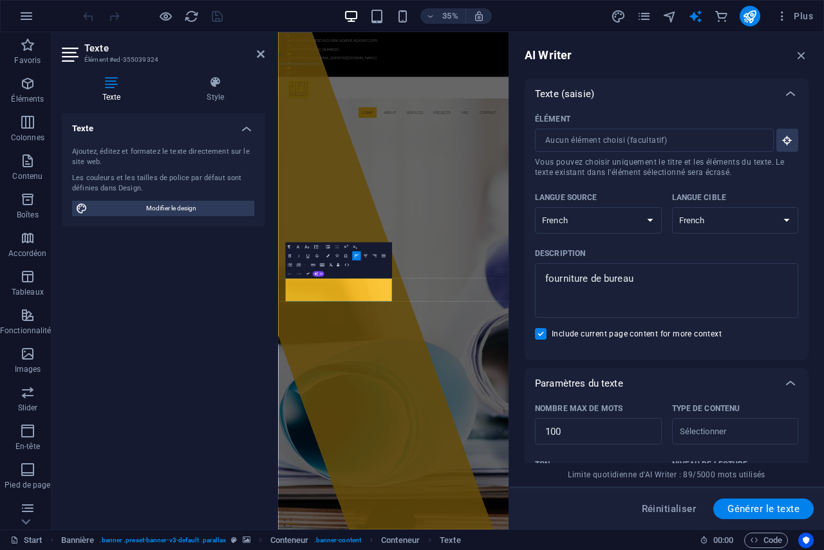
drag, startPoint x: 478, startPoint y: 793, endPoint x: 539, endPoint y: 306, distance: 490.9
click at [797, 54] on icon "button" at bounding box center [801, 55] width 14 height 14
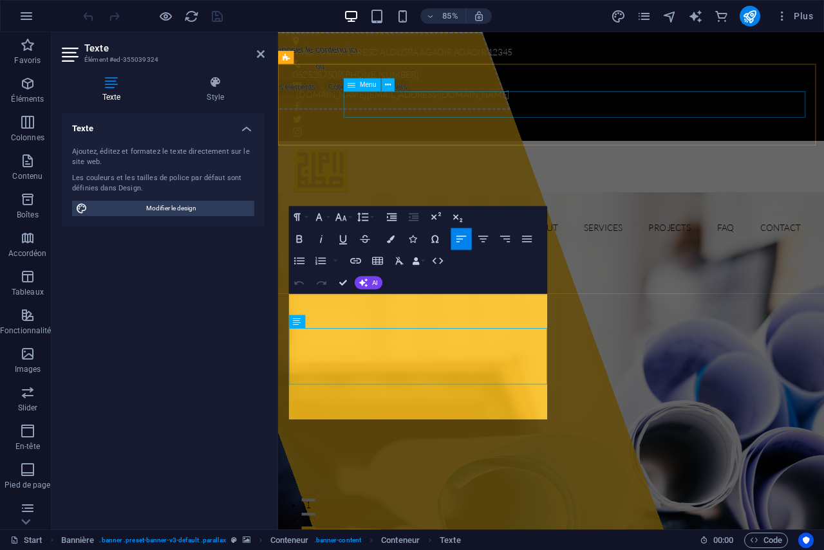
scroll to position [6766, 1]
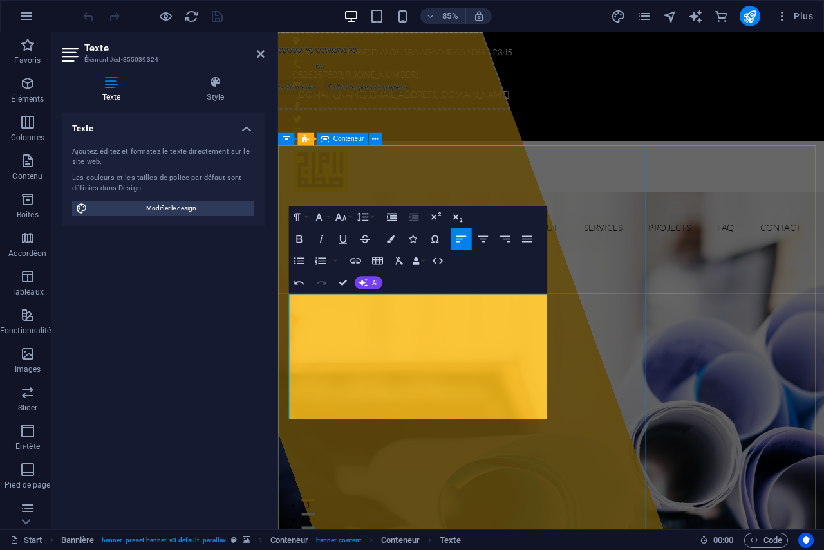
click at [504, 531] on div "Déposer le contenu ici ou Ajouter les éléments Coller le presse-papiers" at bounding box center [419, 324] width 625 height 585
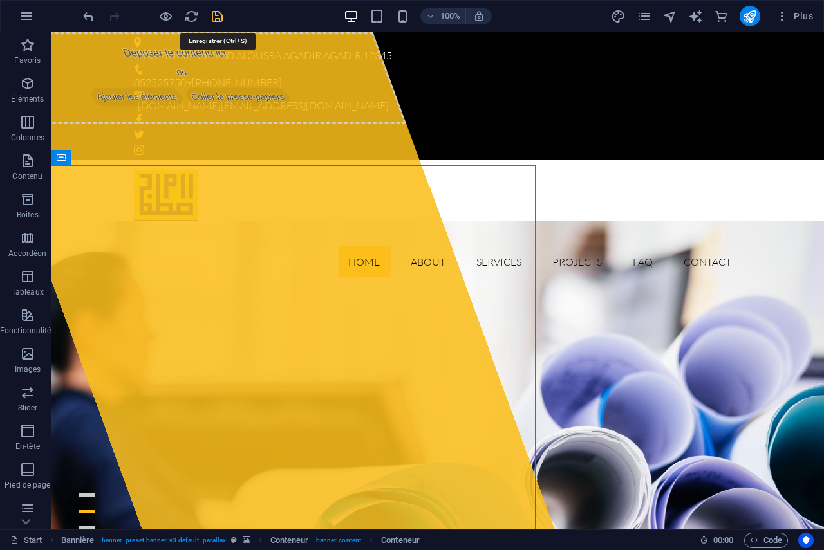
click at [219, 13] on icon "save" at bounding box center [217, 16] width 15 height 15
checkbox input "false"
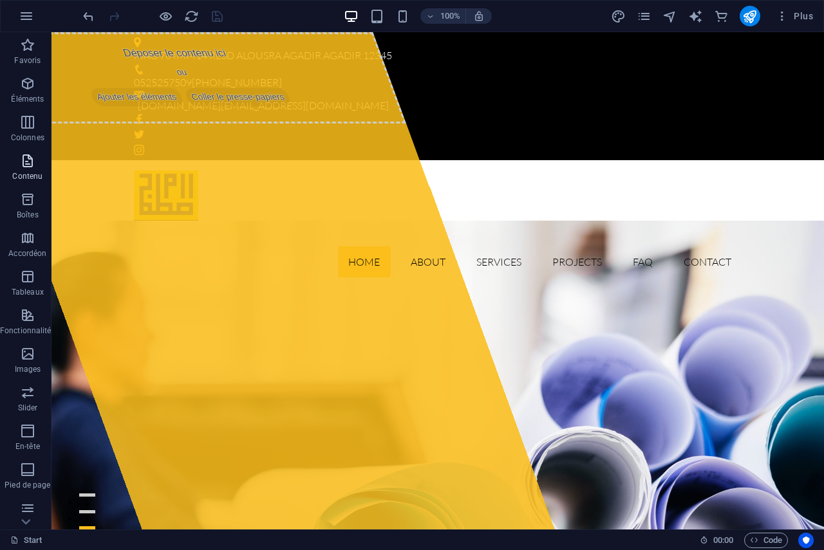
click at [24, 161] on icon "button" at bounding box center [27, 160] width 15 height 15
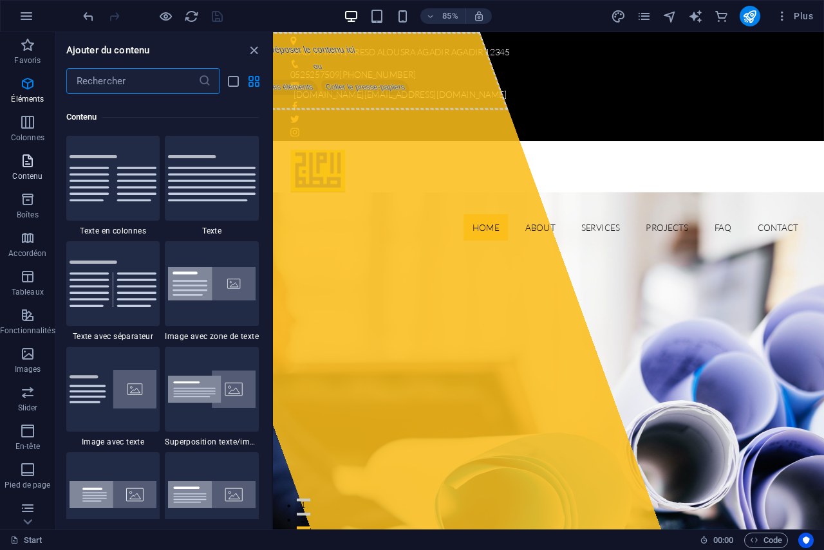
scroll to position [2251, 0]
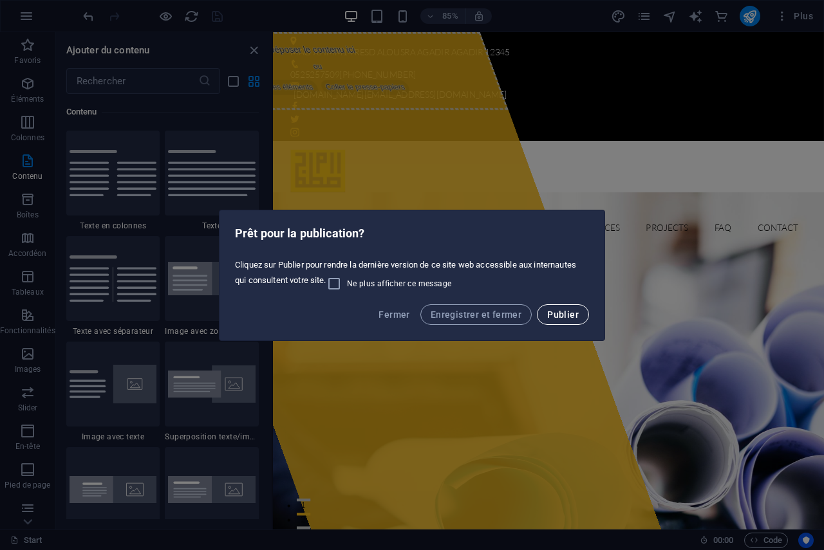
click at [562, 312] on span "Publier" at bounding box center [563, 314] width 32 height 10
